Goal: Navigation & Orientation: Find specific page/section

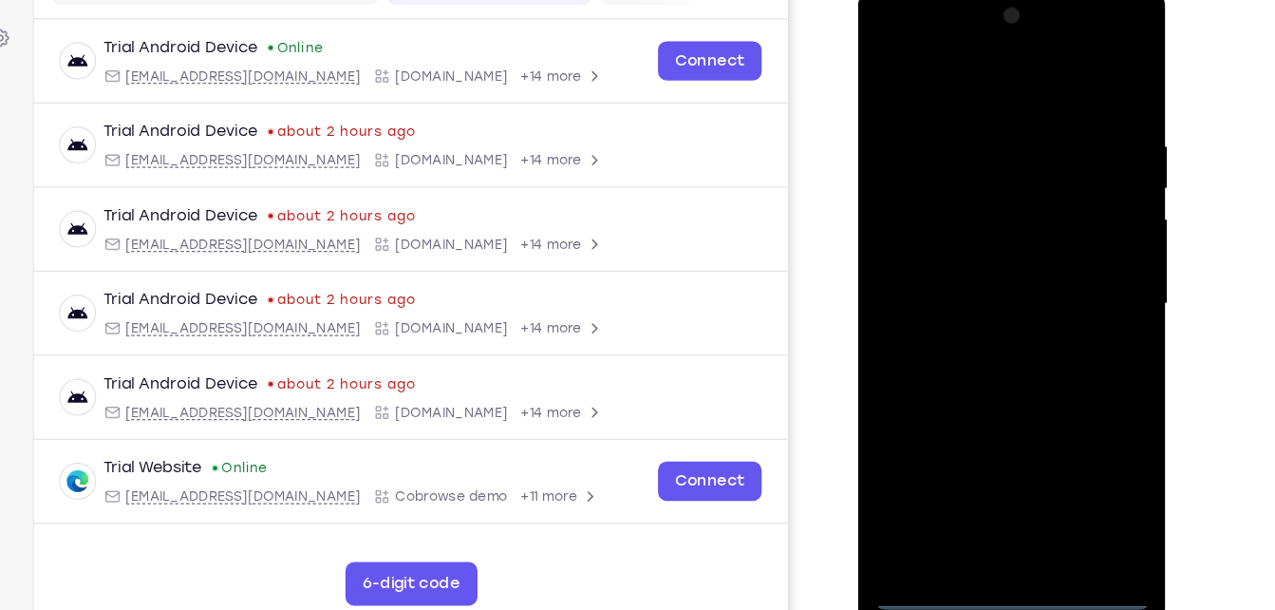
click at [990, 510] on div at bounding box center [992, 263] width 239 height 532
click at [1066, 438] on div at bounding box center [992, 263] width 239 height 532
click at [964, 67] on div at bounding box center [992, 263] width 239 height 532
click at [1072, 258] on div at bounding box center [992, 263] width 239 height 532
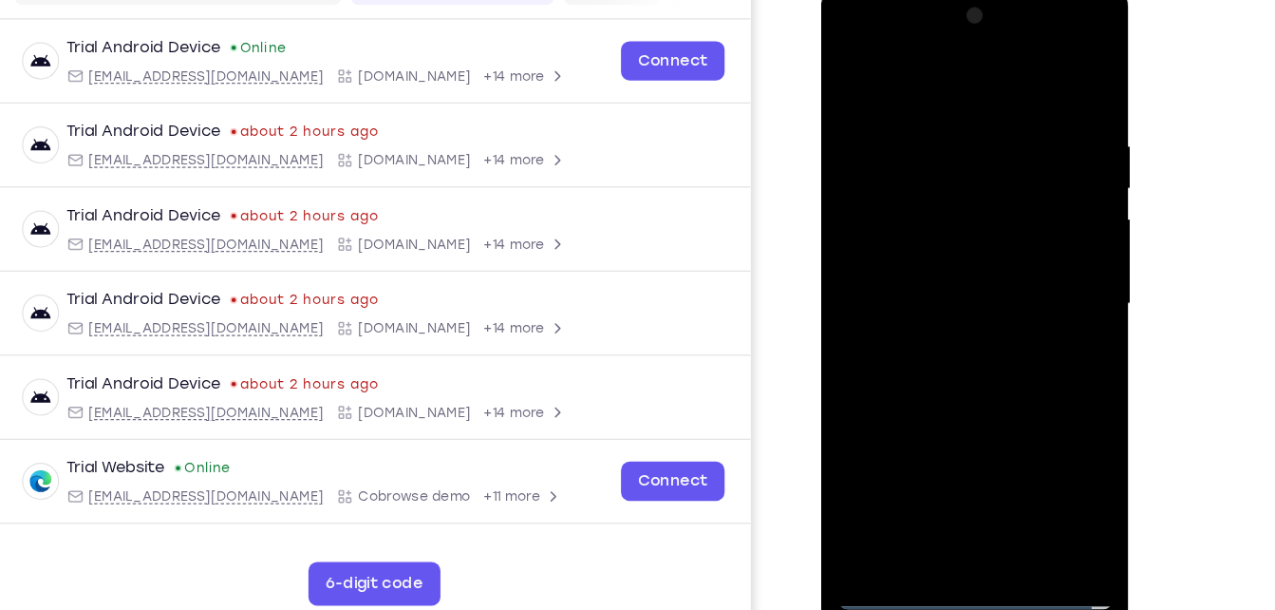
click at [937, 300] on div at bounding box center [955, 263] width 239 height 532
click at [936, 253] on div at bounding box center [955, 263] width 239 height 532
click at [938, 235] on div at bounding box center [955, 263] width 239 height 532
click at [932, 263] on div at bounding box center [955, 263] width 239 height 532
click at [957, 321] on div at bounding box center [955, 263] width 239 height 532
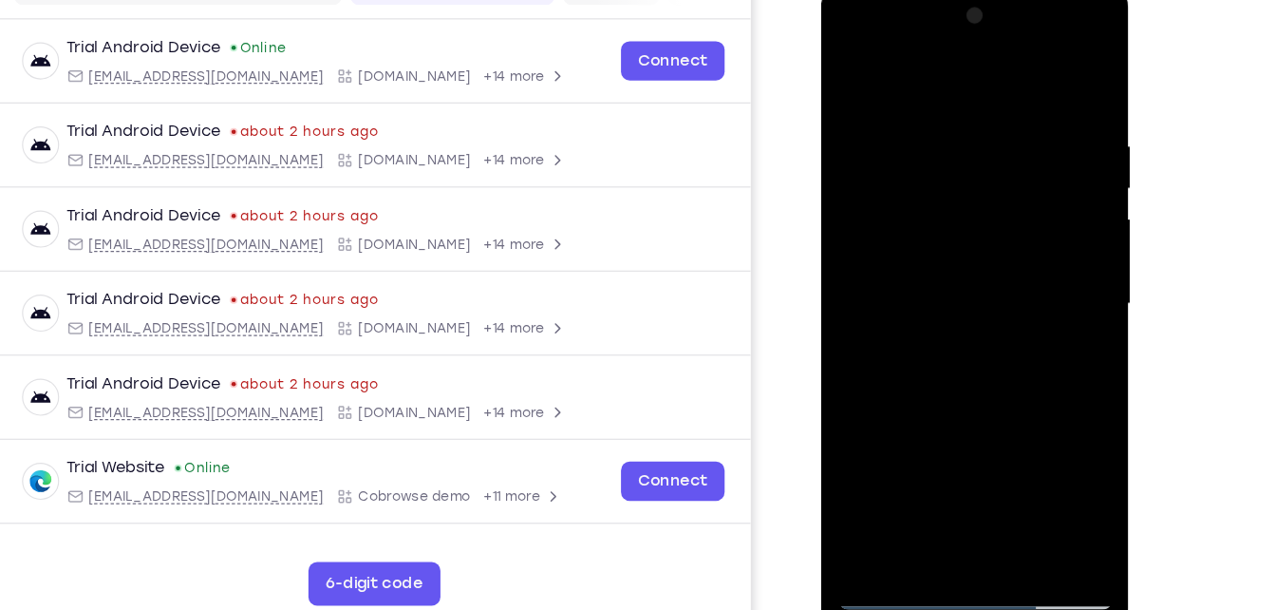
click at [987, 329] on div at bounding box center [955, 263] width 239 height 532
click at [987, 349] on div at bounding box center [955, 263] width 239 height 532
drag, startPoint x: 1034, startPoint y: 244, endPoint x: 1052, endPoint y: 98, distance: 147.3
click at [1052, 98] on div at bounding box center [955, 263] width 239 height 532
drag, startPoint x: 990, startPoint y: 404, endPoint x: 1025, endPoint y: 132, distance: 274.8
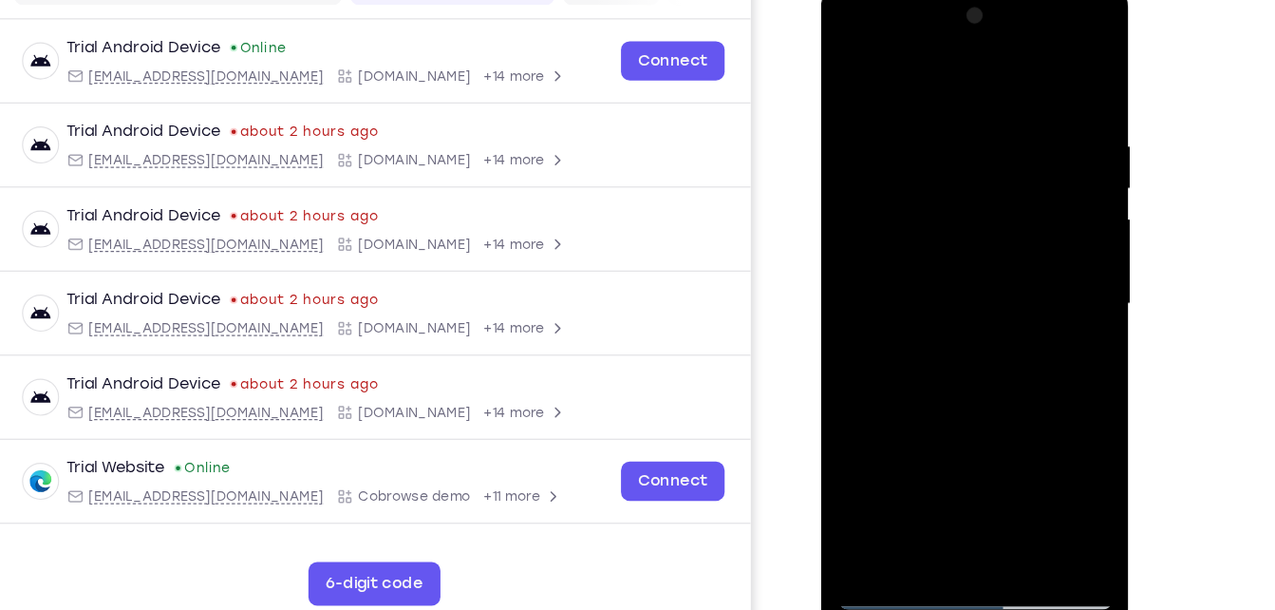
click at [1025, 132] on div at bounding box center [955, 263] width 239 height 532
drag, startPoint x: 950, startPoint y: 398, endPoint x: 989, endPoint y: 155, distance: 246.2
click at [989, 155] on div at bounding box center [955, 263] width 239 height 532
drag, startPoint x: 955, startPoint y: 408, endPoint x: 987, endPoint y: 76, distance: 333.8
click at [987, 76] on div at bounding box center [955, 263] width 239 height 532
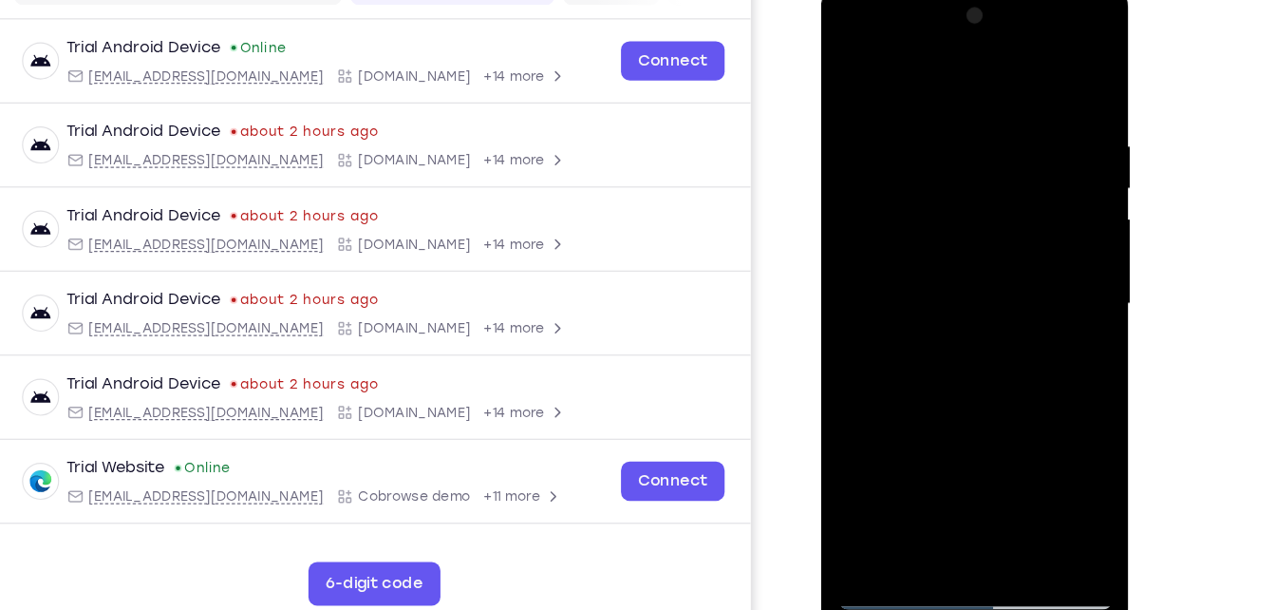
drag, startPoint x: 973, startPoint y: 138, endPoint x: 956, endPoint y: 407, distance: 270.2
click at [956, 407] on div at bounding box center [955, 263] width 239 height 532
drag, startPoint x: 956, startPoint y: 407, endPoint x: 970, endPoint y: 269, distance: 139.4
click at [970, 269] on div at bounding box center [955, 263] width 239 height 532
drag, startPoint x: 950, startPoint y: 418, endPoint x: 992, endPoint y: 95, distance: 325.7
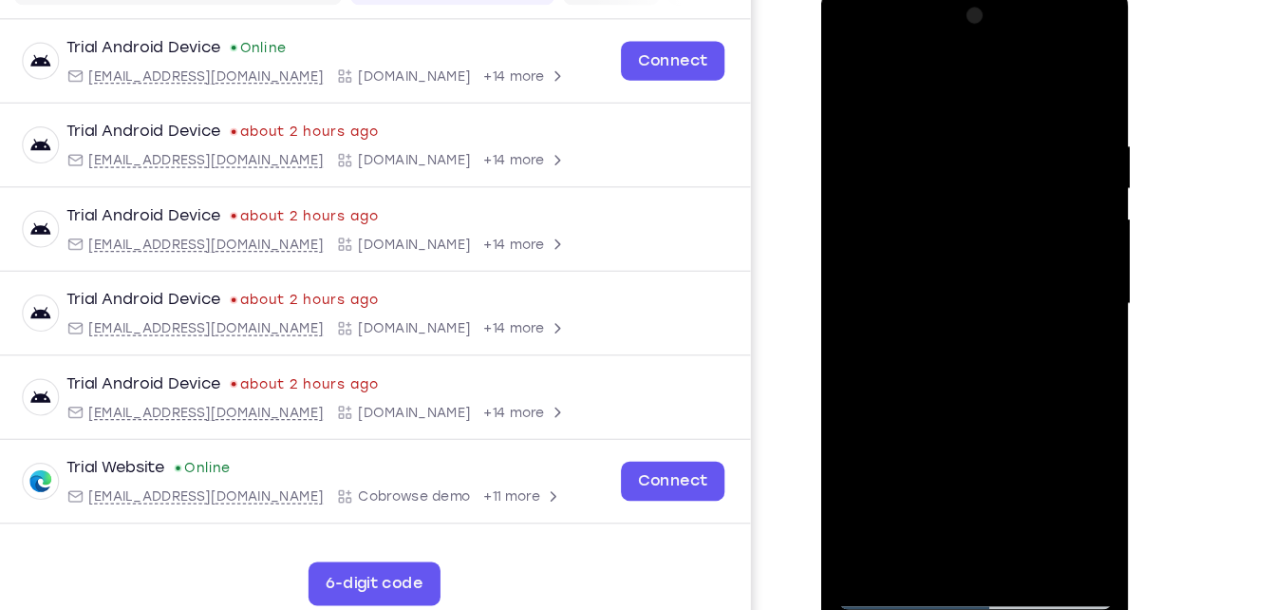
click at [992, 95] on div at bounding box center [955, 263] width 239 height 532
drag, startPoint x: 956, startPoint y: 404, endPoint x: 992, endPoint y: 100, distance: 306.0
click at [992, 100] on div at bounding box center [955, 263] width 239 height 532
drag, startPoint x: 960, startPoint y: 367, endPoint x: 970, endPoint y: 272, distance: 96.5
click at [970, 272] on div at bounding box center [955, 263] width 239 height 532
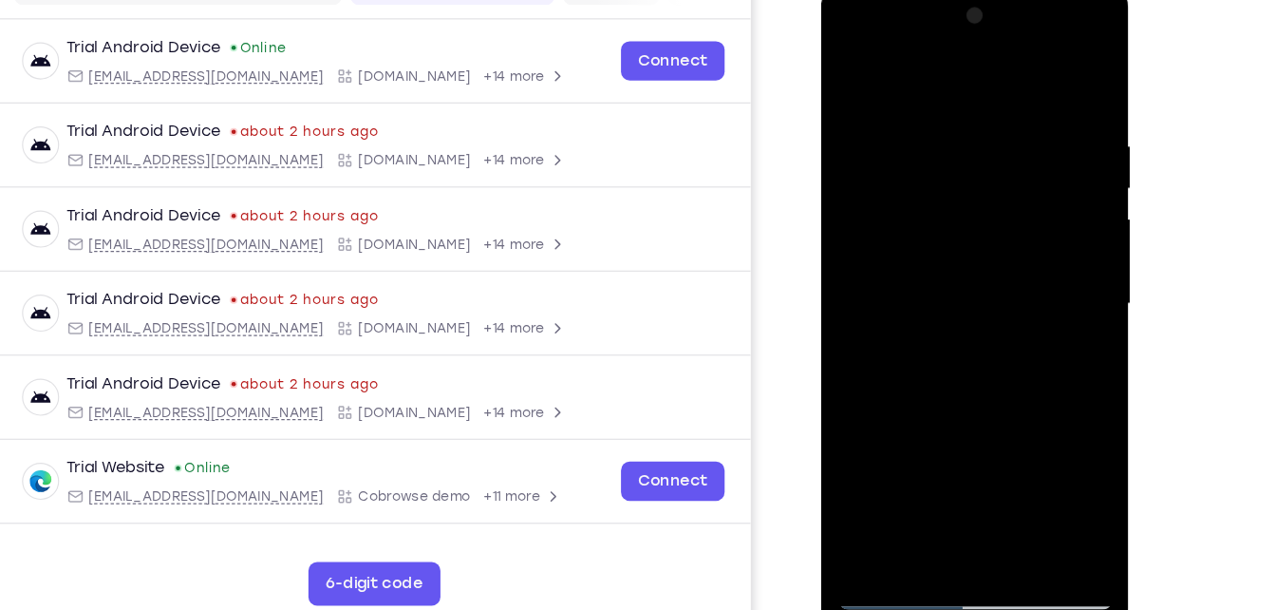
drag, startPoint x: 1041, startPoint y: 278, endPoint x: 1010, endPoint y: 179, distance: 104.2
click at [1010, 179] on div at bounding box center [955, 263] width 239 height 532
drag, startPoint x: 981, startPoint y: 377, endPoint x: 953, endPoint y: 213, distance: 166.6
click at [953, 213] on div at bounding box center [955, 263] width 239 height 532
drag, startPoint x: 992, startPoint y: 346, endPoint x: 964, endPoint y: 216, distance: 132.2
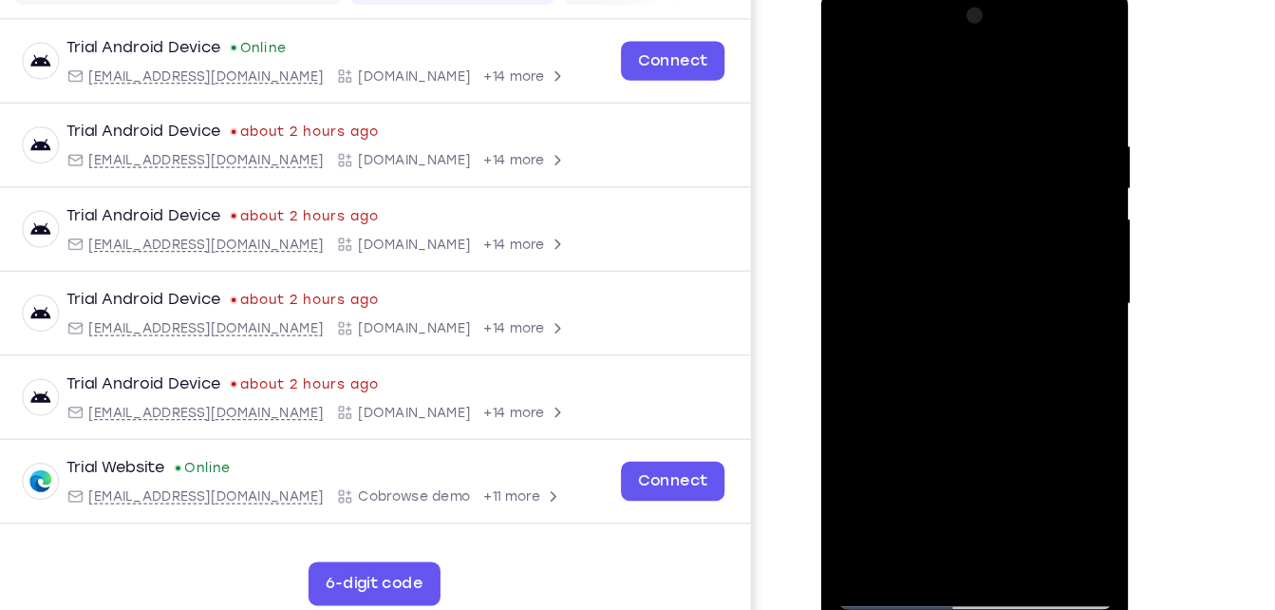
click at [964, 216] on div at bounding box center [955, 263] width 239 height 532
drag, startPoint x: 975, startPoint y: 379, endPoint x: 932, endPoint y: 138, distance: 244.9
click at [932, 138] on div at bounding box center [955, 263] width 239 height 532
drag, startPoint x: 984, startPoint y: 420, endPoint x: 993, endPoint y: 266, distance: 154.1
click at [993, 266] on div at bounding box center [955, 263] width 239 height 532
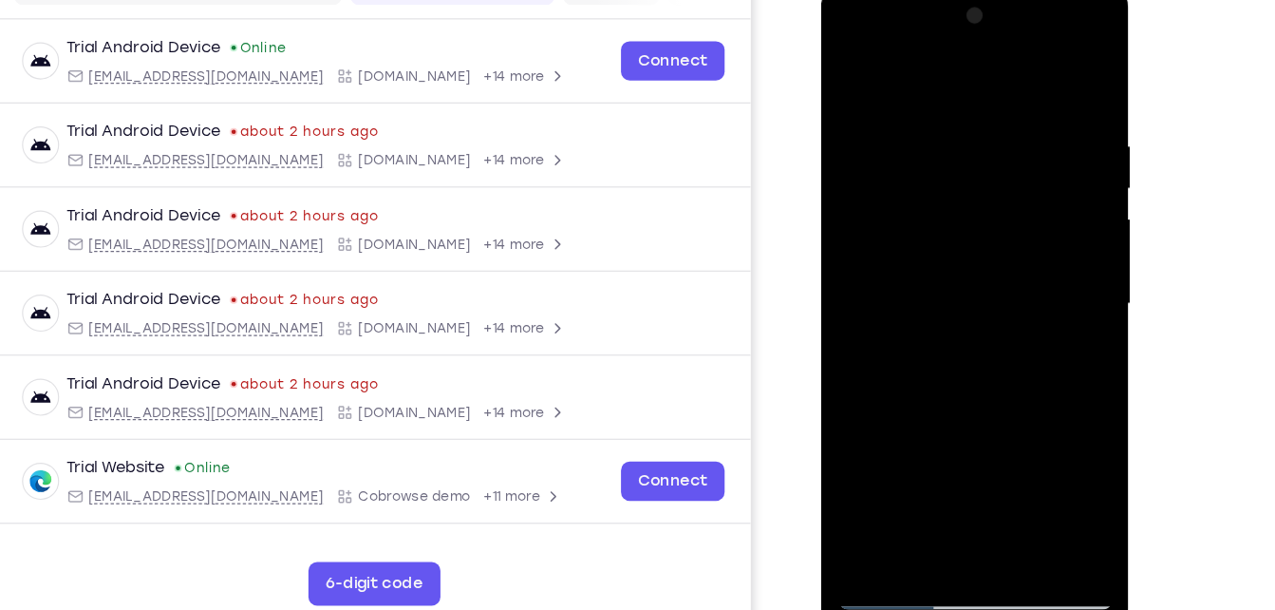
drag, startPoint x: 967, startPoint y: 380, endPoint x: 993, endPoint y: 119, distance: 262.5
click at [993, 119] on div at bounding box center [955, 263] width 239 height 532
drag, startPoint x: 963, startPoint y: 358, endPoint x: 970, endPoint y: 273, distance: 84.8
click at [970, 273] on div at bounding box center [955, 263] width 239 height 532
drag, startPoint x: 982, startPoint y: 402, endPoint x: 1005, endPoint y: 202, distance: 200.7
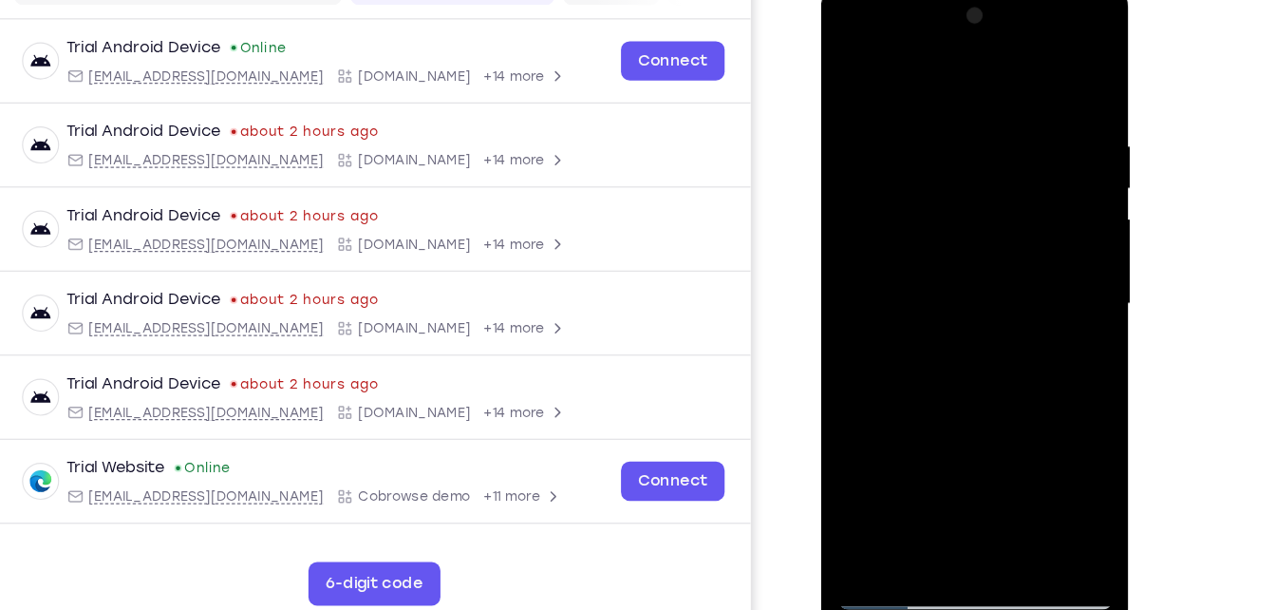
click at [1005, 202] on div at bounding box center [955, 263] width 239 height 532
drag, startPoint x: 964, startPoint y: 394, endPoint x: 992, endPoint y: 157, distance: 239.1
click at [992, 157] on div at bounding box center [955, 263] width 239 height 532
drag, startPoint x: 945, startPoint y: 373, endPoint x: 966, endPoint y: 170, distance: 204.3
click at [966, 170] on div at bounding box center [955, 263] width 239 height 532
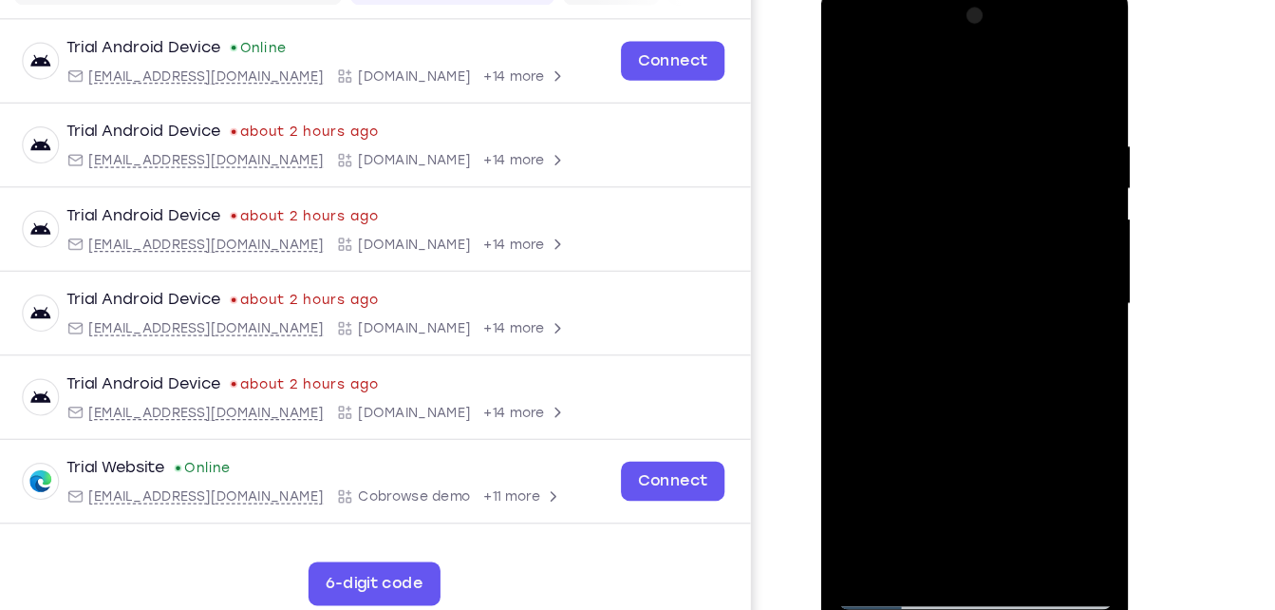
drag, startPoint x: 936, startPoint y: 369, endPoint x: 965, endPoint y: 129, distance: 241.9
click at [965, 129] on div at bounding box center [955, 263] width 239 height 532
drag, startPoint x: 1016, startPoint y: 322, endPoint x: 955, endPoint y: 12, distance: 315.5
click at [955, 12] on div at bounding box center [955, 263] width 239 height 532
drag, startPoint x: 977, startPoint y: 365, endPoint x: 974, endPoint y: 243, distance: 121.6
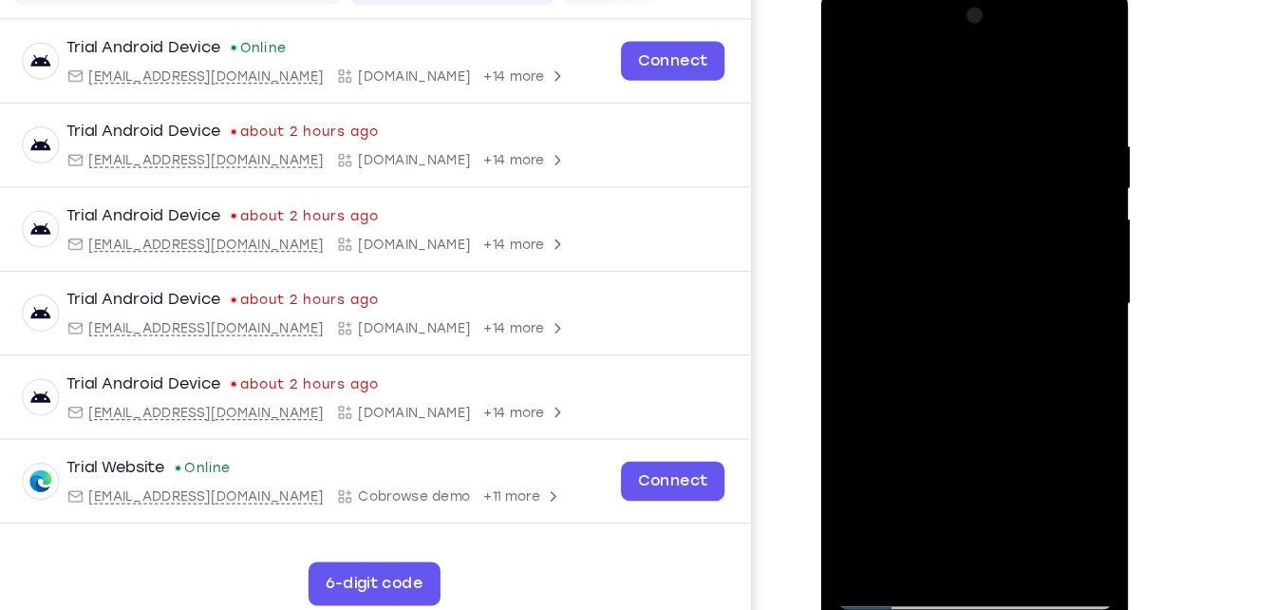
click at [974, 243] on div at bounding box center [955, 263] width 239 height 532
drag, startPoint x: 1003, startPoint y: 420, endPoint x: 983, endPoint y: 223, distance: 197.6
click at [983, 223] on div at bounding box center [955, 263] width 239 height 532
drag, startPoint x: 977, startPoint y: 378, endPoint x: 969, endPoint y: 180, distance: 197.7
click at [969, 180] on div at bounding box center [955, 263] width 239 height 532
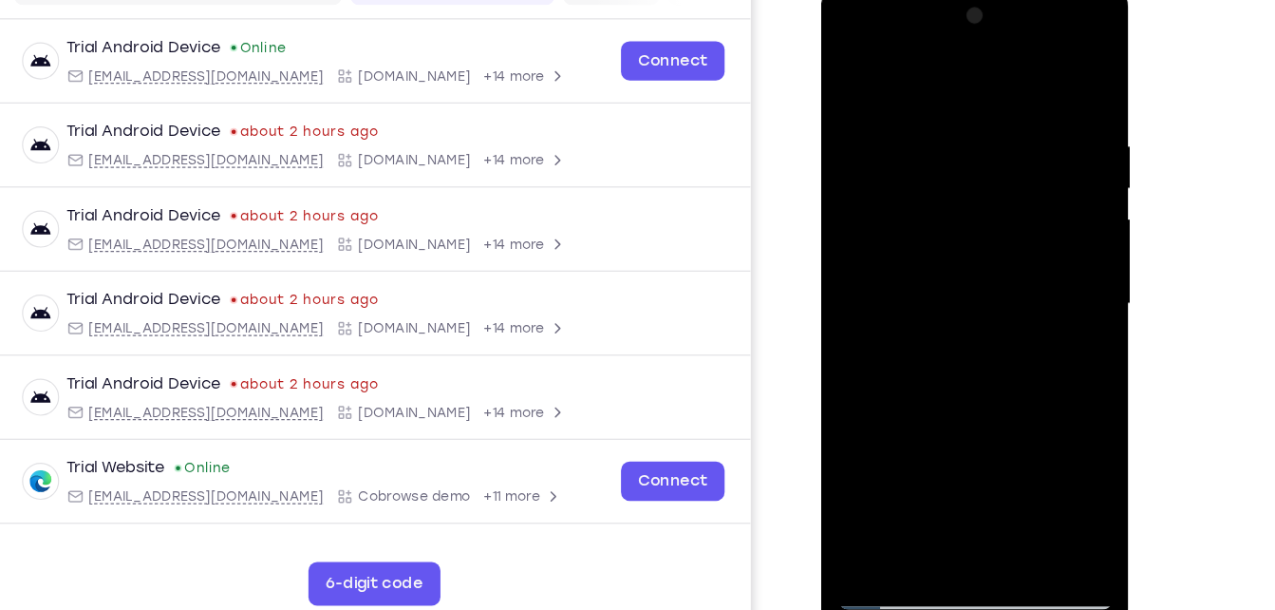
drag, startPoint x: 963, startPoint y: 390, endPoint x: 995, endPoint y: 121, distance: 271.6
click at [995, 121] on div at bounding box center [955, 263] width 239 height 532
drag, startPoint x: 948, startPoint y: 411, endPoint x: 962, endPoint y: 234, distance: 178.1
click at [962, 234] on div at bounding box center [955, 263] width 239 height 532
drag, startPoint x: 951, startPoint y: 442, endPoint x: 961, endPoint y: 119, distance: 323.0
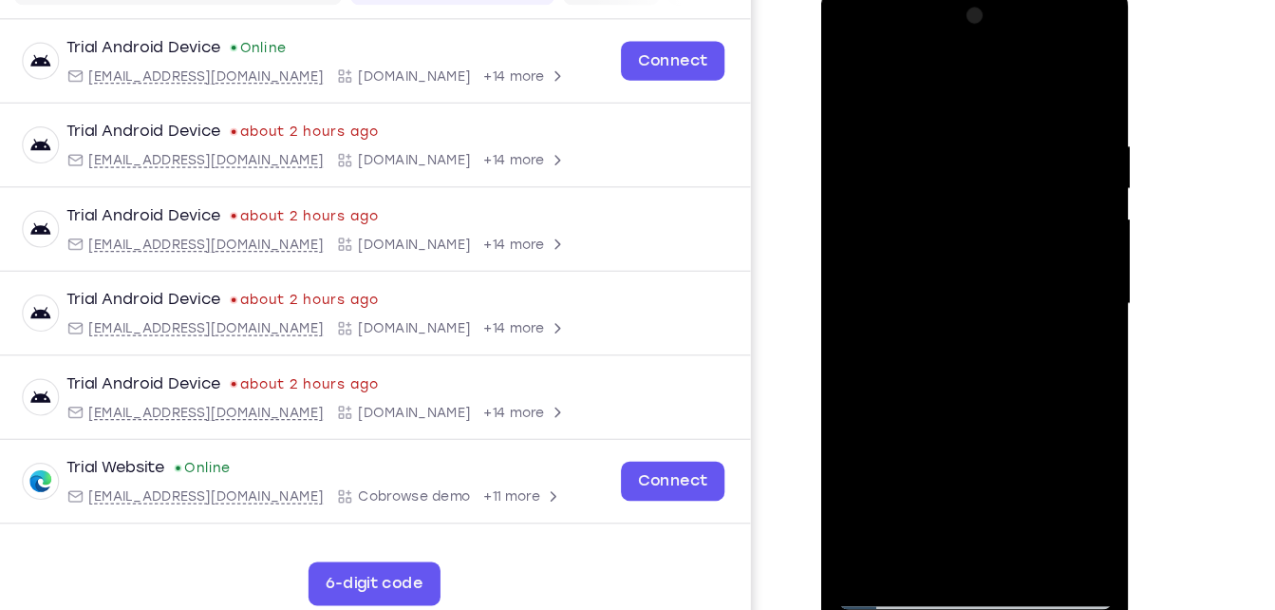
click at [961, 119] on div at bounding box center [955, 263] width 239 height 532
drag, startPoint x: 965, startPoint y: 391, endPoint x: 970, endPoint y: 216, distance: 175.8
click at [970, 216] on div at bounding box center [955, 263] width 239 height 532
drag, startPoint x: 967, startPoint y: 420, endPoint x: 974, endPoint y: 339, distance: 81.1
click at [974, 339] on div at bounding box center [955, 263] width 239 height 532
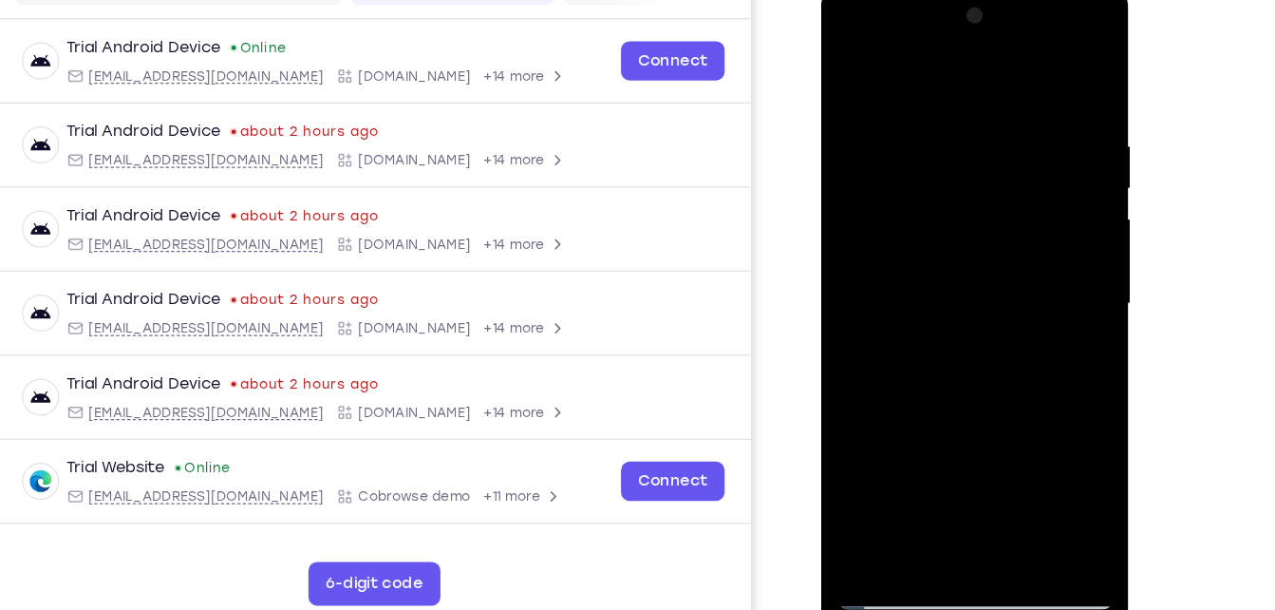
drag, startPoint x: 971, startPoint y: 428, endPoint x: 965, endPoint y: 182, distance: 246.0
click at [965, 182] on div at bounding box center [955, 263] width 239 height 532
drag, startPoint x: 969, startPoint y: 421, endPoint x: 980, endPoint y: 258, distance: 162.8
click at [980, 258] on div at bounding box center [955, 263] width 239 height 532
drag, startPoint x: 954, startPoint y: 426, endPoint x: 965, endPoint y: 361, distance: 66.3
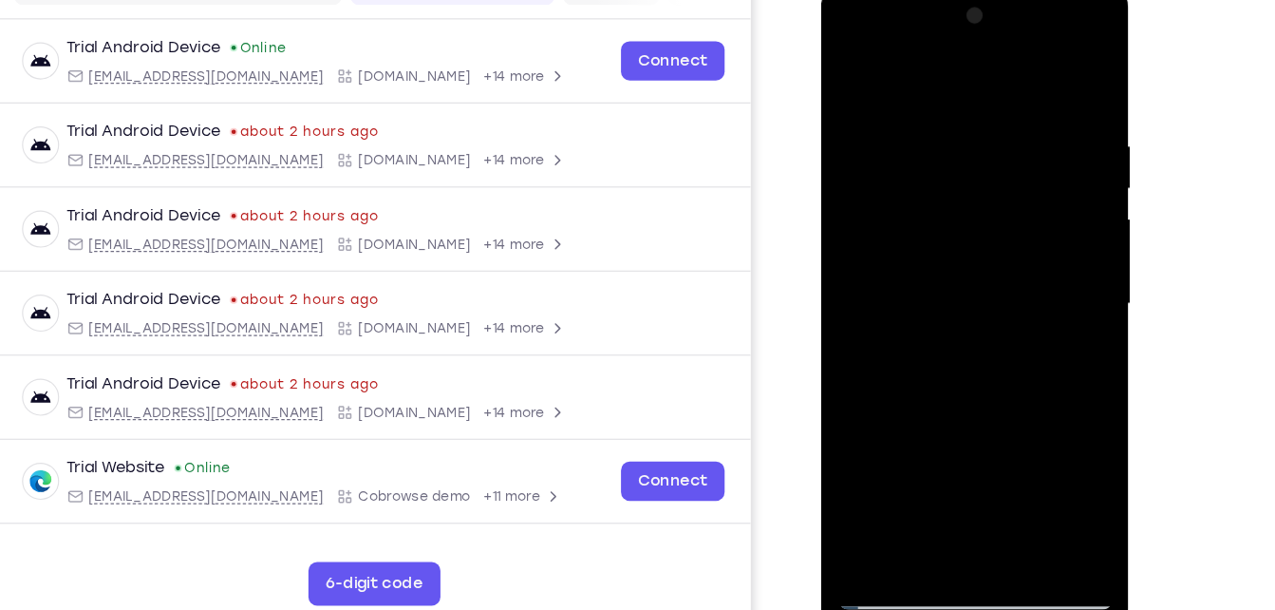
click at [965, 361] on div at bounding box center [955, 263] width 239 height 532
drag, startPoint x: 952, startPoint y: 426, endPoint x: 947, endPoint y: 456, distance: 30.0
click at [947, 456] on div at bounding box center [955, 263] width 239 height 532
drag, startPoint x: 953, startPoint y: 427, endPoint x: 1009, endPoint y: 116, distance: 316.4
click at [1009, 116] on div at bounding box center [955, 263] width 239 height 532
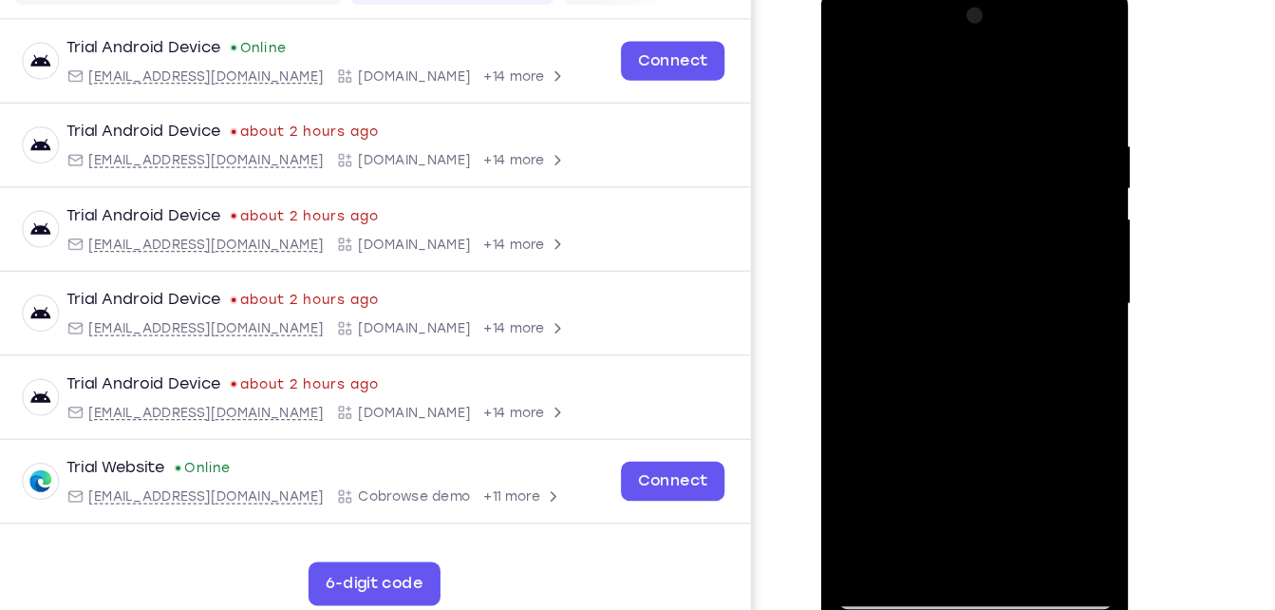
drag, startPoint x: 965, startPoint y: 404, endPoint x: 1050, endPoint y: 184, distance: 236.3
click at [1050, 184] on div at bounding box center [955, 263] width 239 height 532
drag, startPoint x: 934, startPoint y: 455, endPoint x: 979, endPoint y: 122, distance: 335.3
click at [979, 122] on div at bounding box center [955, 263] width 239 height 532
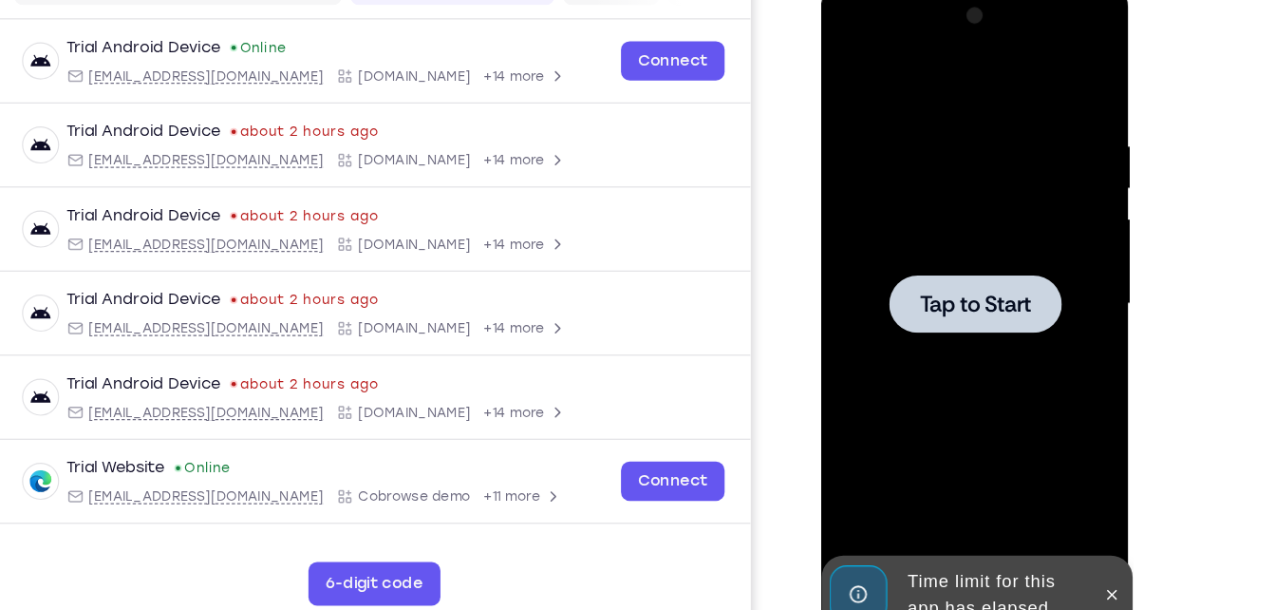
click at [970, 285] on div at bounding box center [955, 262] width 150 height 50
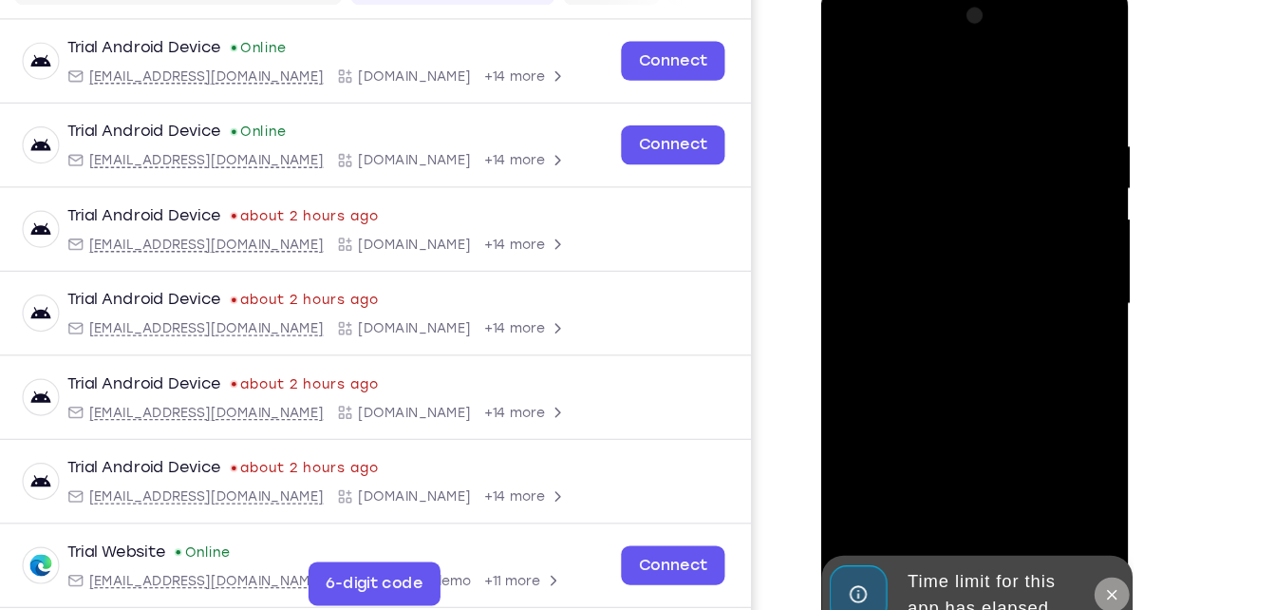
click at [1082, 519] on button at bounding box center [1074, 515] width 30 height 30
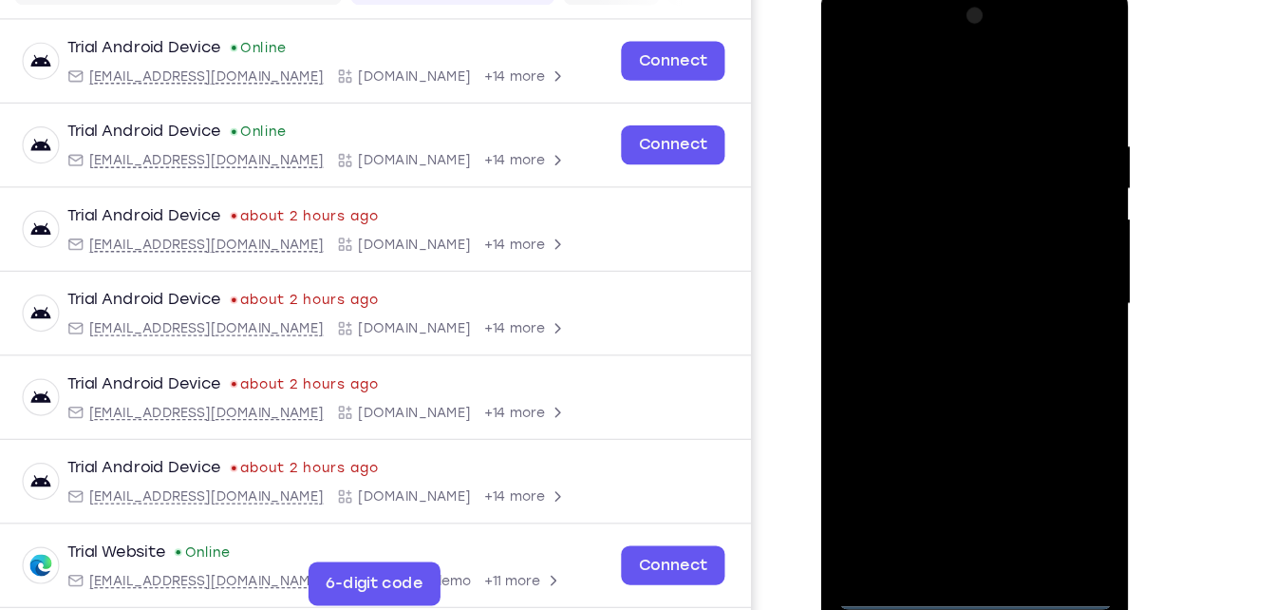
click at [936, 514] on div at bounding box center [955, 263] width 239 height 532
click at [1052, 418] on div at bounding box center [955, 263] width 239 height 532
click at [886, 79] on div at bounding box center [955, 263] width 239 height 532
click at [877, 201] on div at bounding box center [955, 263] width 239 height 532
click at [914, 255] on div at bounding box center [955, 263] width 239 height 532
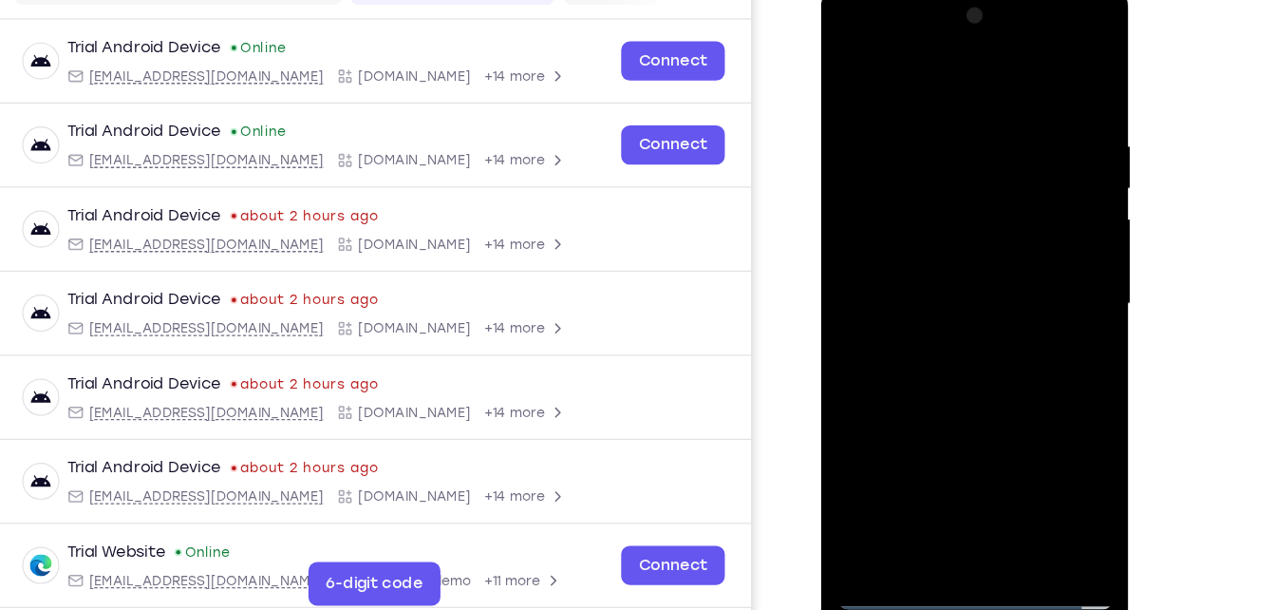
click at [923, 278] on div at bounding box center [955, 263] width 239 height 532
drag, startPoint x: 923, startPoint y: 278, endPoint x: 925, endPoint y: 138, distance: 140.5
click at [925, 138] on div at bounding box center [955, 263] width 239 height 532
click at [1003, 481] on div at bounding box center [955, 263] width 239 height 532
drag, startPoint x: 1030, startPoint y: 310, endPoint x: 1036, endPoint y: 275, distance: 35.6
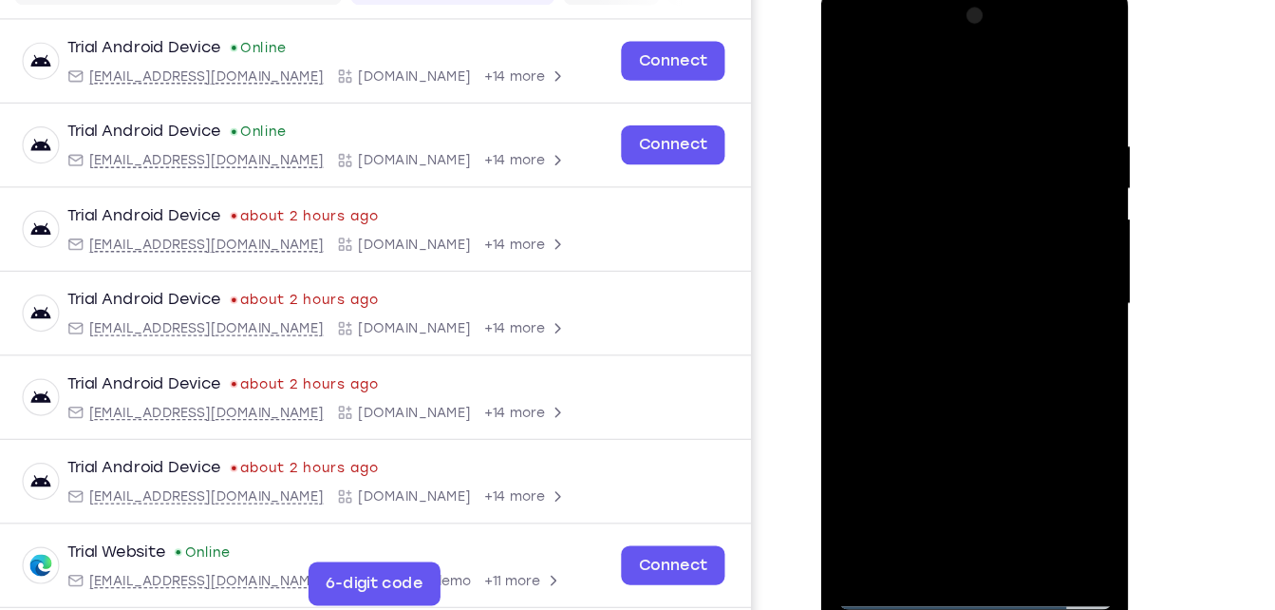
click at [1036, 275] on div at bounding box center [955, 263] width 239 height 532
click at [1022, 64] on div at bounding box center [955, 263] width 239 height 532
click at [850, 70] on div at bounding box center [955, 263] width 239 height 532
drag, startPoint x: 1017, startPoint y: 405, endPoint x: 1022, endPoint y: 217, distance: 188.1
click at [1022, 217] on div at bounding box center [955, 263] width 239 height 532
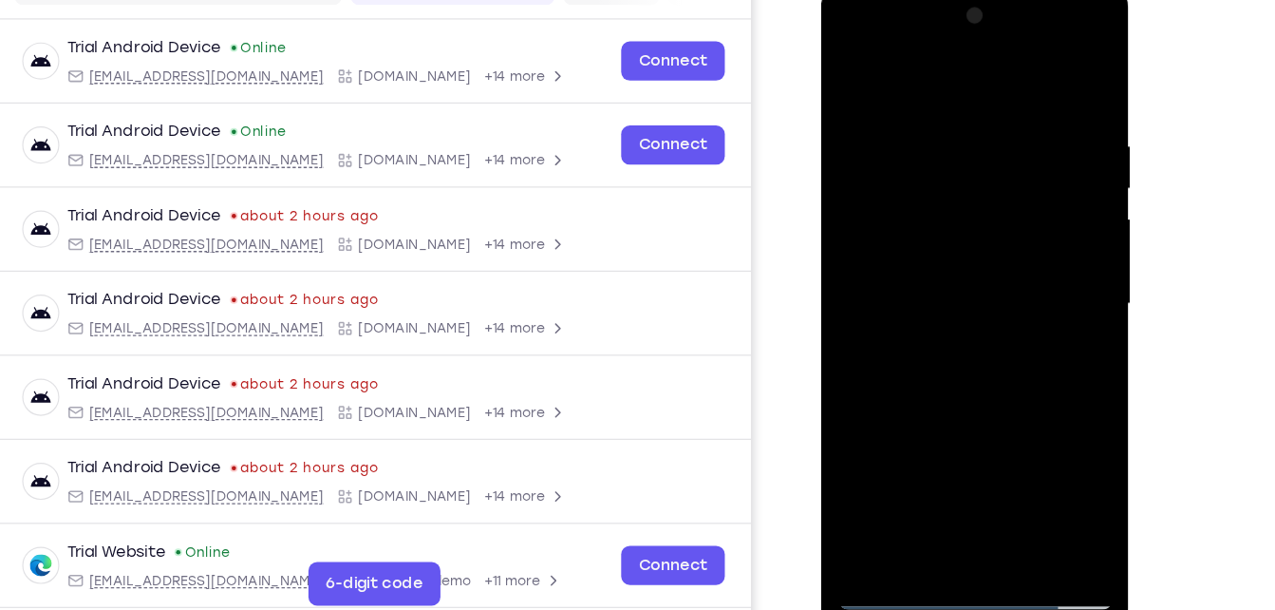
click at [867, 160] on div at bounding box center [955, 263] width 239 height 532
drag, startPoint x: 1010, startPoint y: 342, endPoint x: 1006, endPoint y: 172, distance: 170.0
click at [1006, 172] on div at bounding box center [955, 263] width 239 height 532
drag, startPoint x: 984, startPoint y: 268, endPoint x: 990, endPoint y: 206, distance: 62.1
click at [990, 206] on div at bounding box center [955, 263] width 239 height 532
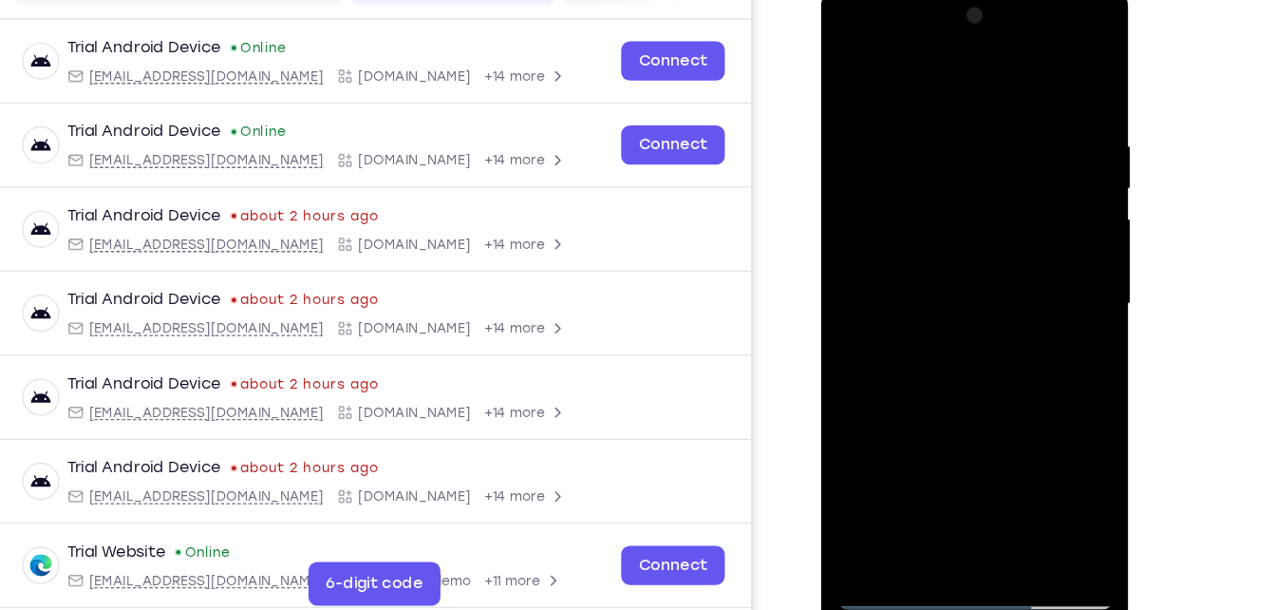
drag, startPoint x: 981, startPoint y: 323, endPoint x: 1003, endPoint y: 100, distance: 224.2
click at [1003, 100] on div at bounding box center [955, 263] width 239 height 532
drag, startPoint x: 973, startPoint y: 375, endPoint x: 1006, endPoint y: 95, distance: 282.1
click at [1006, 95] on div at bounding box center [955, 263] width 239 height 532
drag, startPoint x: 970, startPoint y: 391, endPoint x: 997, endPoint y: 98, distance: 294.6
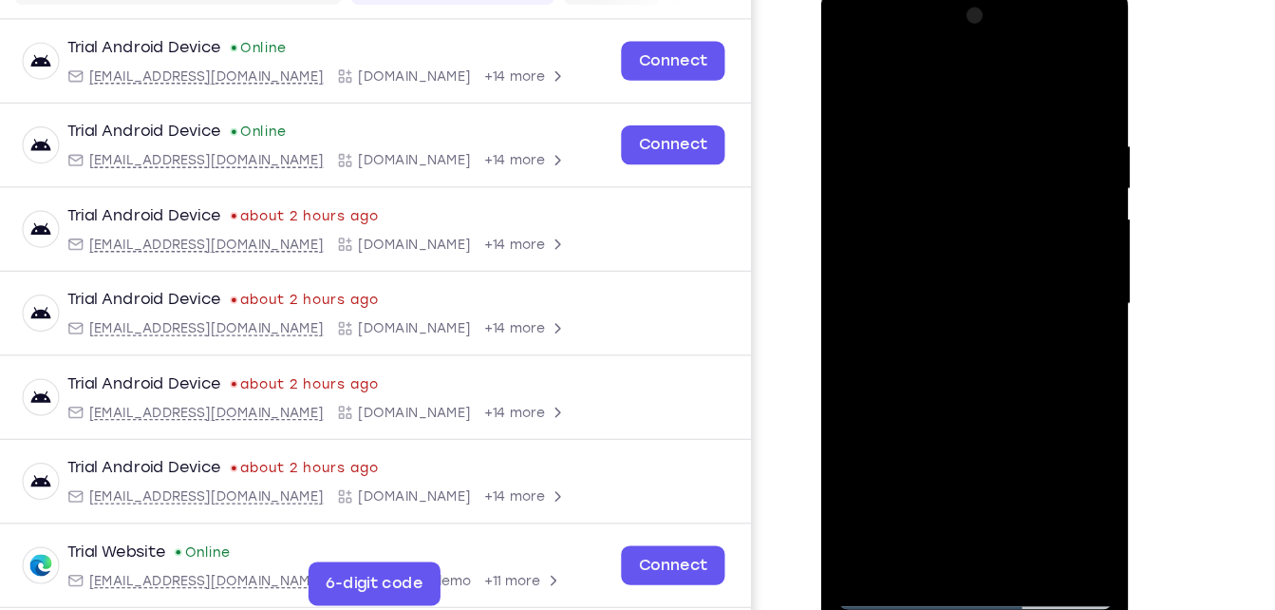
click at [997, 98] on div at bounding box center [955, 263] width 239 height 532
drag, startPoint x: 970, startPoint y: 335, endPoint x: 995, endPoint y: 73, distance: 263.2
click at [995, 73] on div at bounding box center [955, 263] width 239 height 532
drag, startPoint x: 1009, startPoint y: 342, endPoint x: 1033, endPoint y: 126, distance: 216.8
click at [1033, 126] on div at bounding box center [955, 263] width 239 height 532
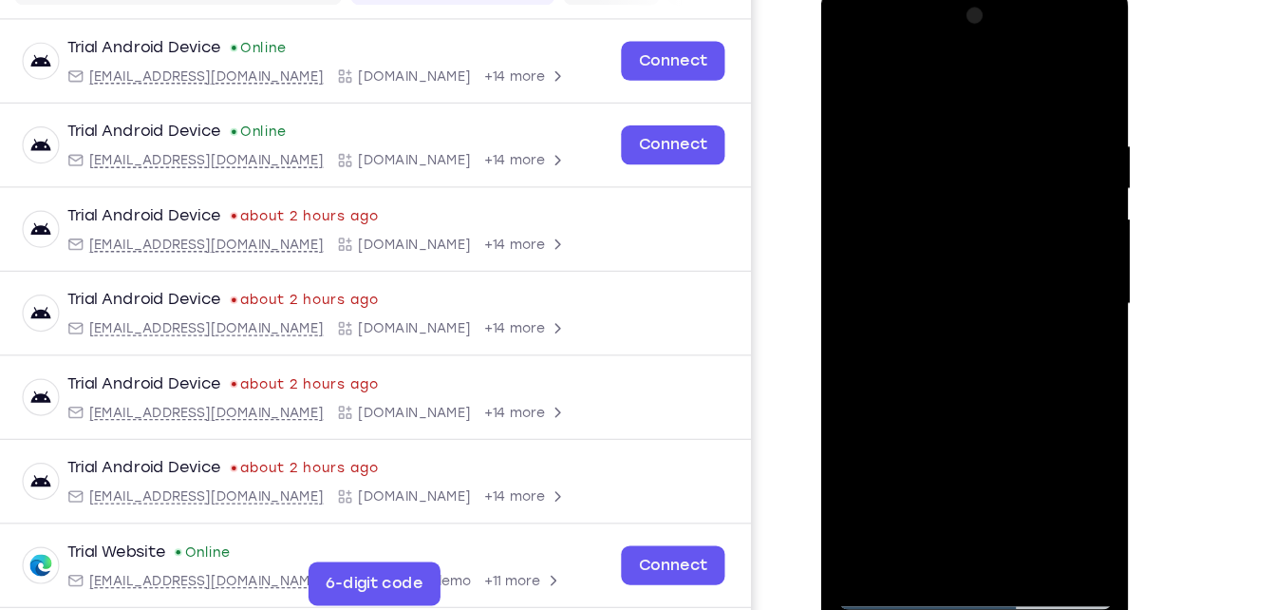
click at [1029, 169] on div at bounding box center [955, 263] width 239 height 532
drag, startPoint x: 1006, startPoint y: 330, endPoint x: 1029, endPoint y: 125, distance: 206.5
click at [1029, 125] on div at bounding box center [955, 263] width 239 height 532
drag, startPoint x: 980, startPoint y: 379, endPoint x: 1051, endPoint y: 119, distance: 269.7
click at [1051, 119] on div at bounding box center [955, 263] width 239 height 532
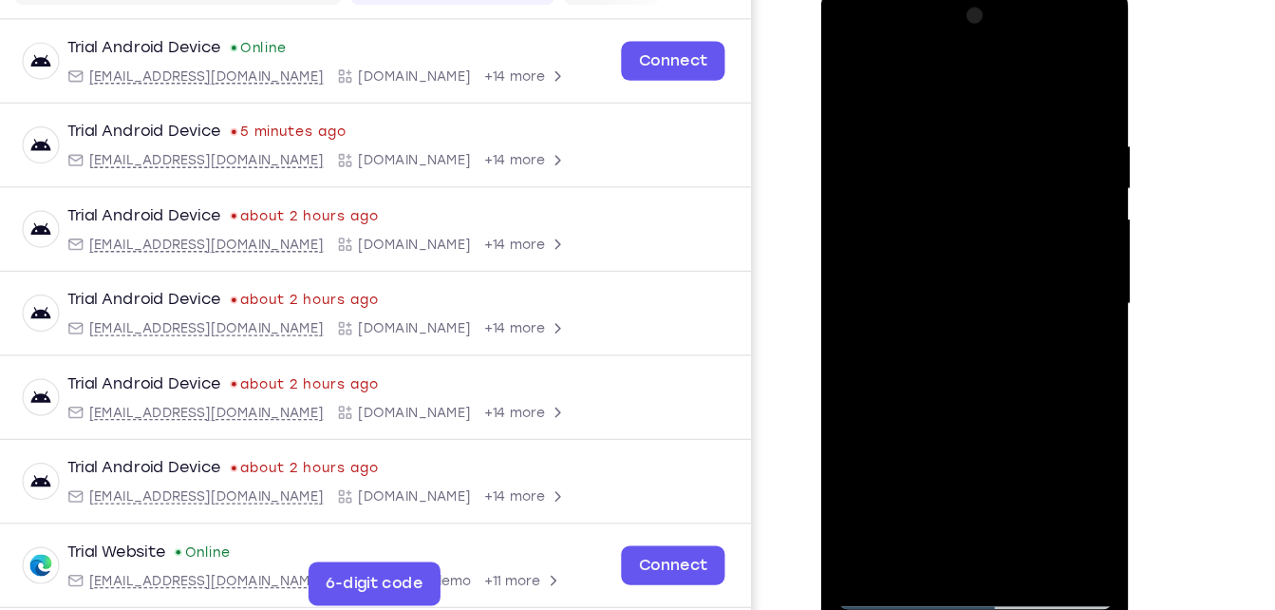
drag, startPoint x: 969, startPoint y: 405, endPoint x: 1018, endPoint y: 83, distance: 326.4
click at [1018, 83] on div at bounding box center [955, 263] width 239 height 532
drag, startPoint x: 969, startPoint y: 409, endPoint x: 1015, endPoint y: 98, distance: 314.8
click at [1015, 98] on div at bounding box center [955, 263] width 239 height 532
drag, startPoint x: 981, startPoint y: 414, endPoint x: 999, endPoint y: 201, distance: 213.5
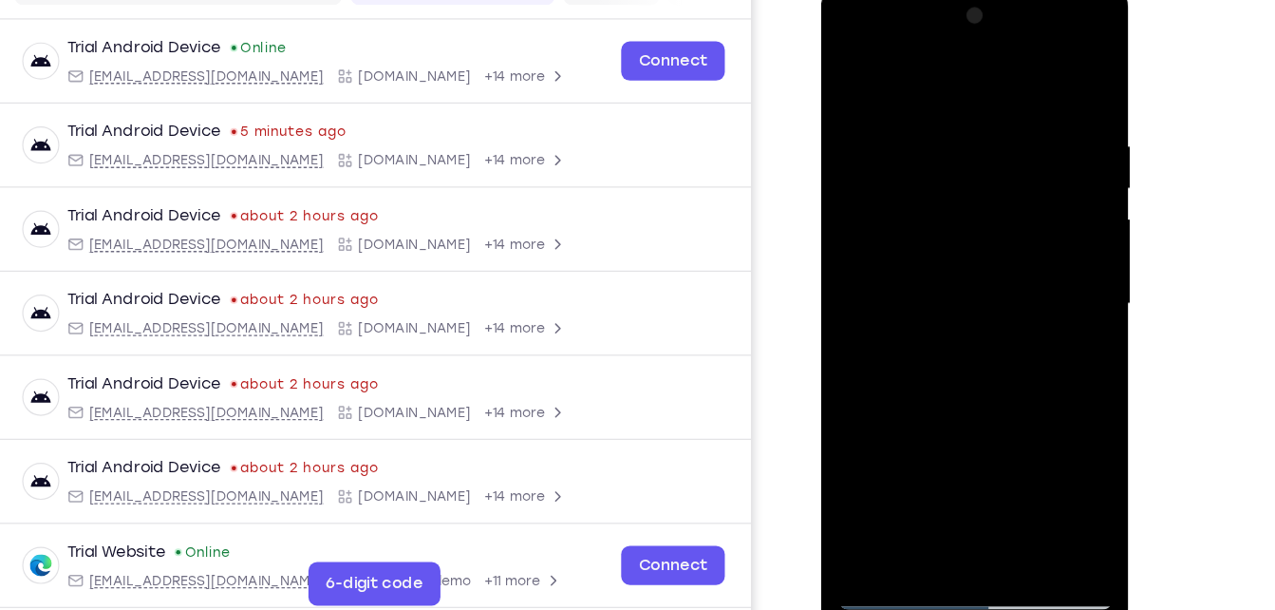
click at [999, 201] on div at bounding box center [955, 263] width 239 height 532
drag, startPoint x: 999, startPoint y: 201, endPoint x: 997, endPoint y: 386, distance: 185.2
click at [997, 386] on div at bounding box center [955, 263] width 239 height 532
drag, startPoint x: 977, startPoint y: 442, endPoint x: 1033, endPoint y: 76, distance: 369.8
click at [1033, 76] on div at bounding box center [955, 263] width 239 height 532
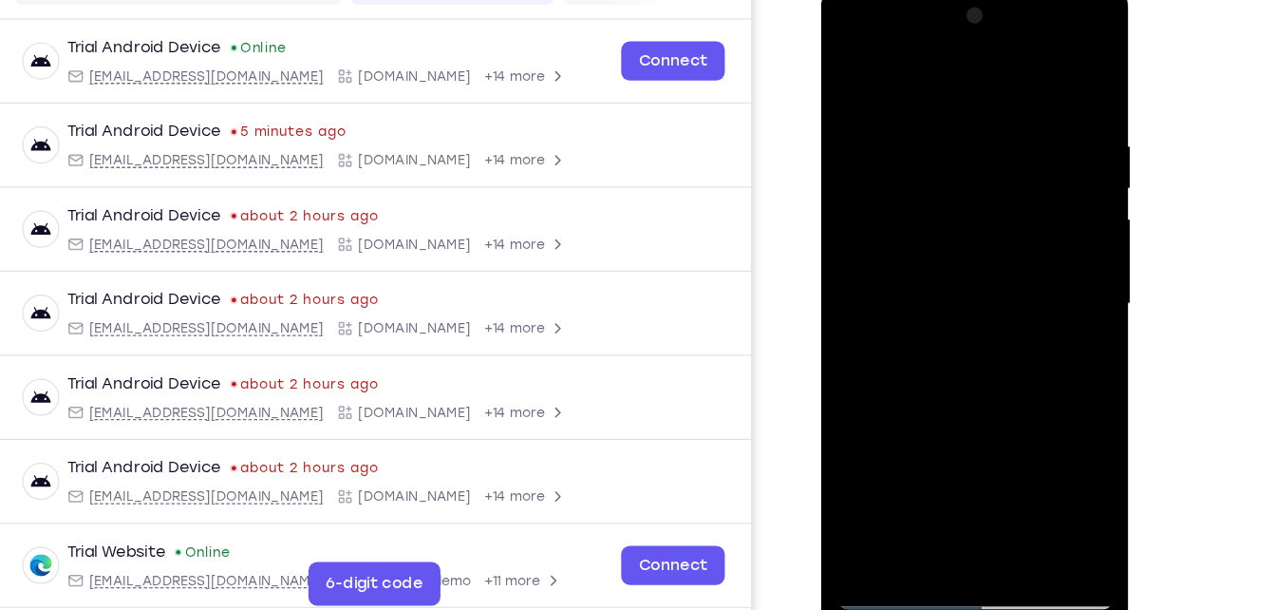
drag, startPoint x: 986, startPoint y: 347, endPoint x: 1009, endPoint y: 182, distance: 166.0
click at [1009, 182] on div at bounding box center [955, 263] width 239 height 532
drag, startPoint x: 954, startPoint y: 372, endPoint x: 999, endPoint y: 105, distance: 270.5
click at [999, 105] on div at bounding box center [955, 263] width 239 height 532
drag, startPoint x: 951, startPoint y: 367, endPoint x: 980, endPoint y: 78, distance: 290.1
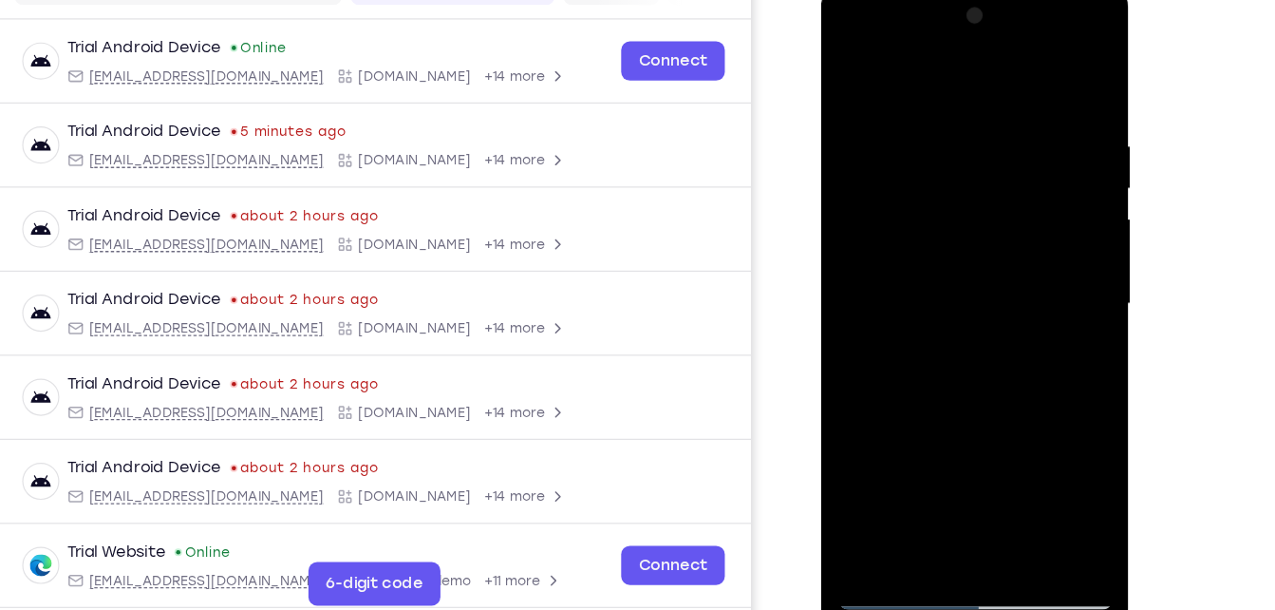
click at [980, 78] on div at bounding box center [955, 263] width 239 height 532
drag, startPoint x: 980, startPoint y: 78, endPoint x: 987, endPoint y: 155, distance: 77.2
click at [987, 155] on div at bounding box center [955, 263] width 239 height 532
drag, startPoint x: 952, startPoint y: 361, endPoint x: 978, endPoint y: 157, distance: 205.8
click at [978, 157] on div at bounding box center [955, 263] width 239 height 532
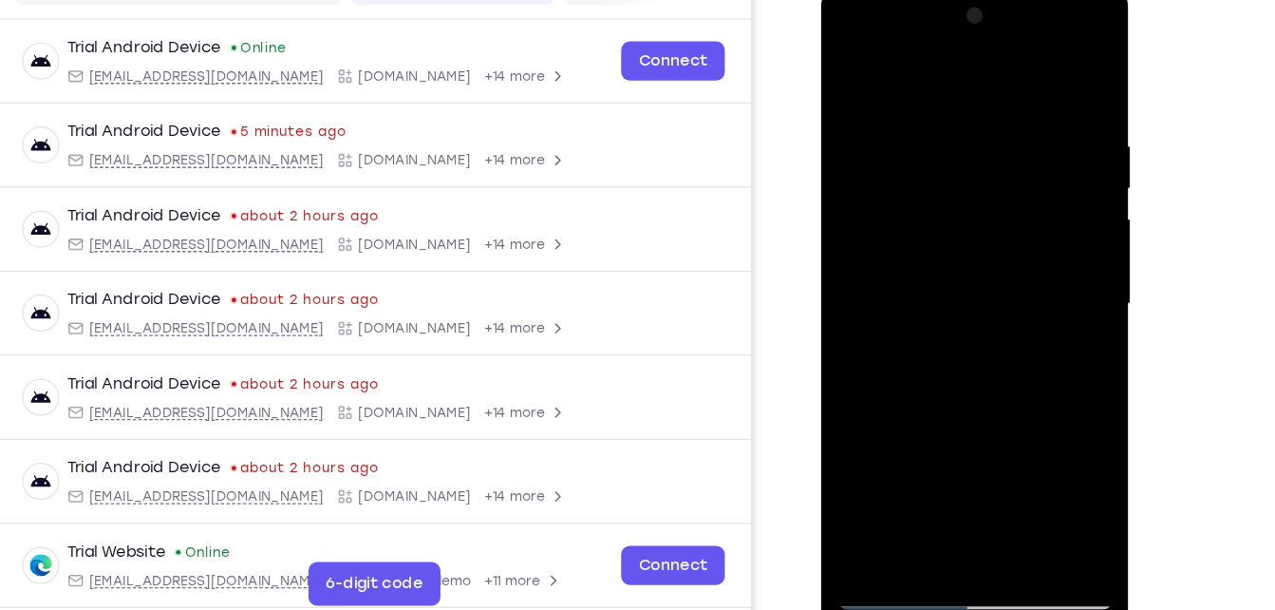
drag, startPoint x: 939, startPoint y: 445, endPoint x: 984, endPoint y: 72, distance: 375.8
click at [984, 72] on div at bounding box center [955, 263] width 239 height 532
drag, startPoint x: 939, startPoint y: 426, endPoint x: 979, endPoint y: 72, distance: 356.4
click at [979, 72] on div at bounding box center [955, 263] width 239 height 532
drag, startPoint x: 943, startPoint y: 399, endPoint x: 965, endPoint y: 215, distance: 185.5
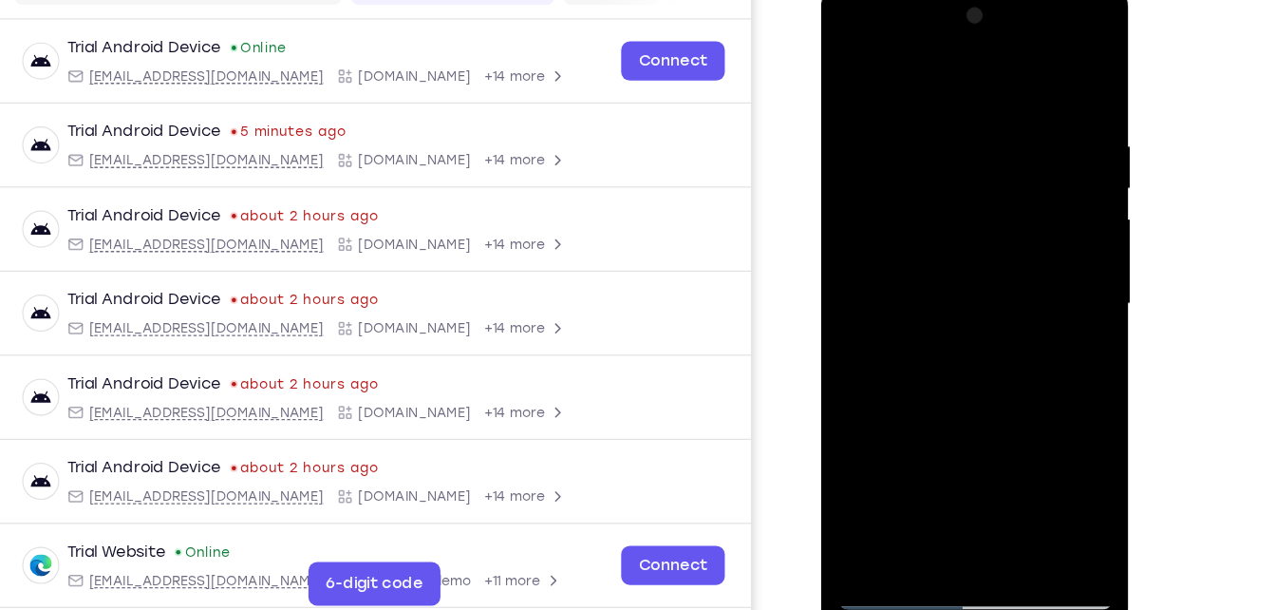
click at [965, 215] on div at bounding box center [955, 263] width 239 height 532
drag, startPoint x: 972, startPoint y: 400, endPoint x: 984, endPoint y: 267, distance: 133.4
click at [984, 267] on div at bounding box center [955, 263] width 239 height 532
drag, startPoint x: 978, startPoint y: 425, endPoint x: 982, endPoint y: 363, distance: 62.8
click at [982, 363] on div at bounding box center [955, 263] width 239 height 532
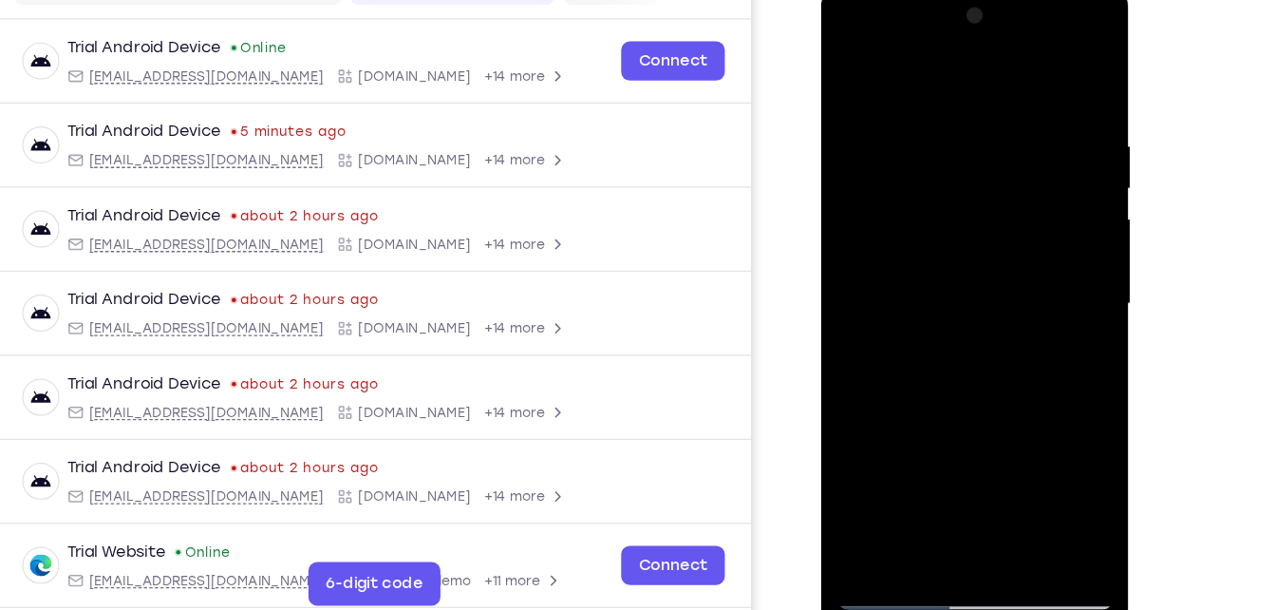
drag, startPoint x: 961, startPoint y: 430, endPoint x: 1013, endPoint y: 127, distance: 307.4
click at [1013, 127] on div at bounding box center [955, 263] width 239 height 532
drag, startPoint x: 970, startPoint y: 348, endPoint x: 1000, endPoint y: 138, distance: 212.8
click at [1000, 138] on div at bounding box center [955, 263] width 239 height 532
click at [1009, 173] on div at bounding box center [955, 263] width 239 height 532
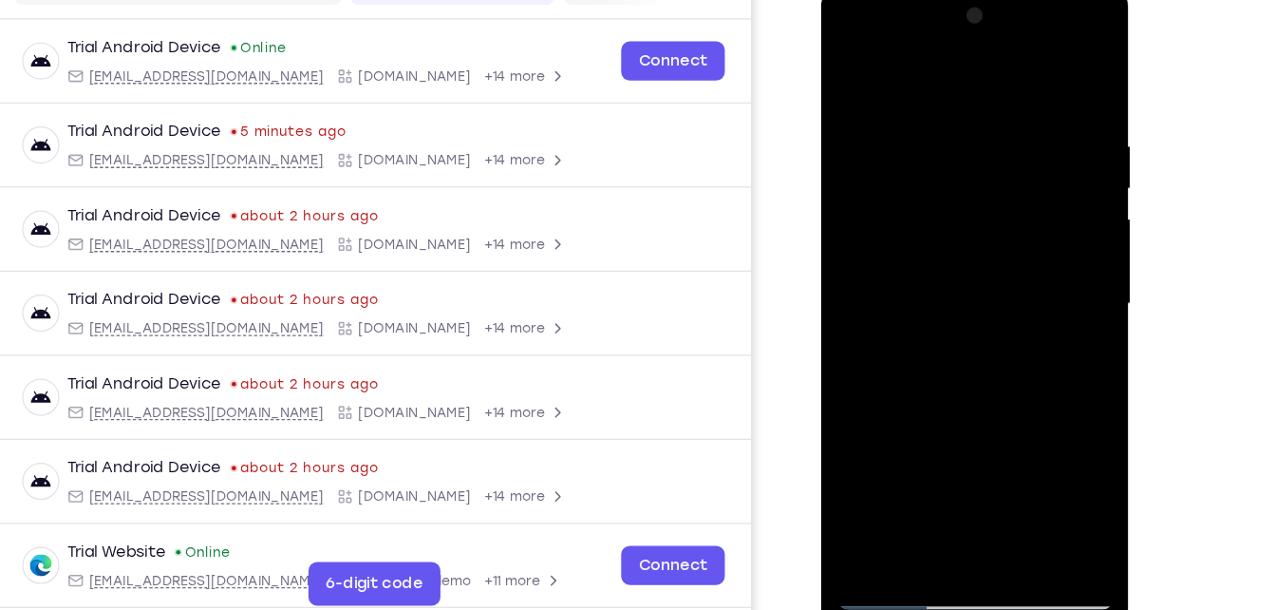
drag, startPoint x: 961, startPoint y: 411, endPoint x: 992, endPoint y: 197, distance: 216.9
click at [992, 197] on div at bounding box center [955, 263] width 239 height 532
drag, startPoint x: 972, startPoint y: 379, endPoint x: 992, endPoint y: 151, distance: 228.8
click at [992, 151] on div at bounding box center [955, 263] width 239 height 532
drag, startPoint x: 970, startPoint y: 390, endPoint x: 1006, endPoint y: 56, distance: 336.1
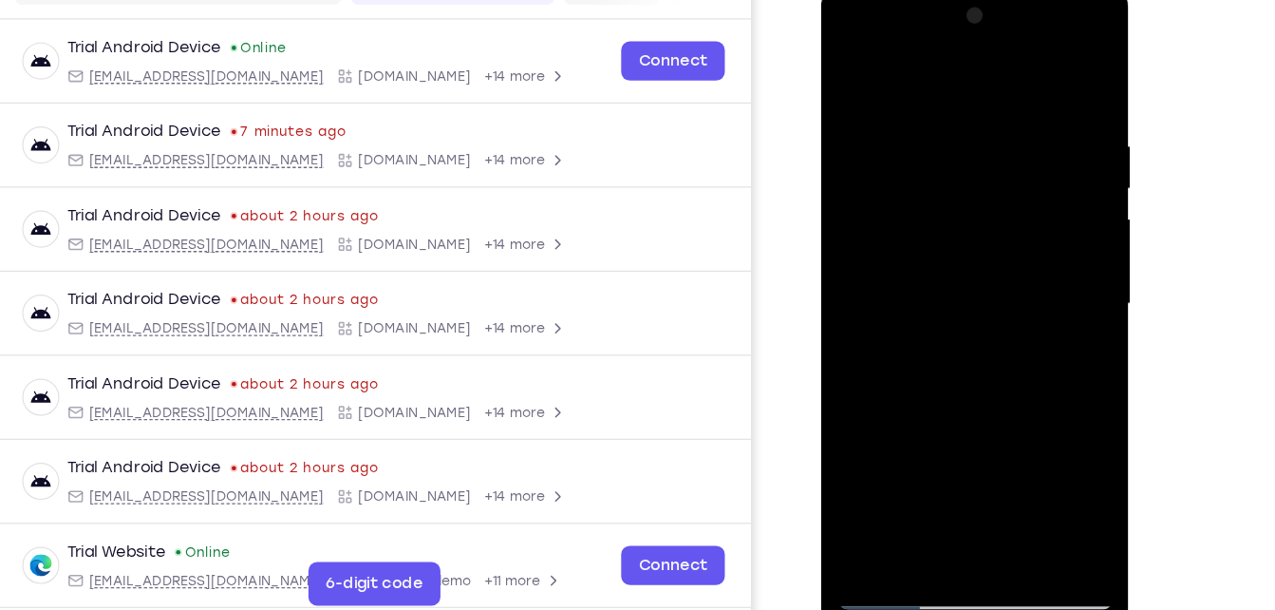
click at [1006, 56] on div at bounding box center [955, 263] width 239 height 532
drag, startPoint x: 935, startPoint y: 326, endPoint x: 992, endPoint y: 56, distance: 275.6
click at [992, 56] on div at bounding box center [955, 263] width 239 height 532
drag, startPoint x: 971, startPoint y: 343, endPoint x: 987, endPoint y: 188, distance: 155.5
click at [987, 188] on div at bounding box center [955, 263] width 239 height 532
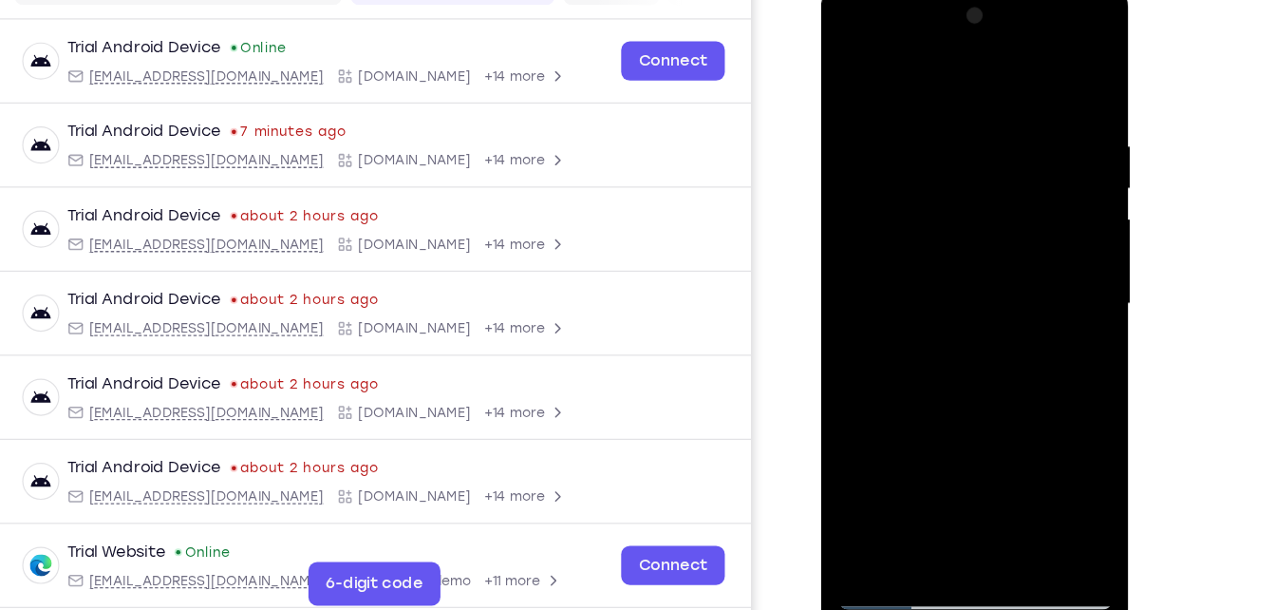
click at [879, 95] on div at bounding box center [955, 263] width 239 height 532
drag, startPoint x: 980, startPoint y: 364, endPoint x: 999, endPoint y: 108, distance: 256.1
click at [999, 108] on div at bounding box center [955, 263] width 239 height 532
drag, startPoint x: 977, startPoint y: 360, endPoint x: 989, endPoint y: 163, distance: 196.9
click at [989, 163] on div at bounding box center [955, 263] width 239 height 532
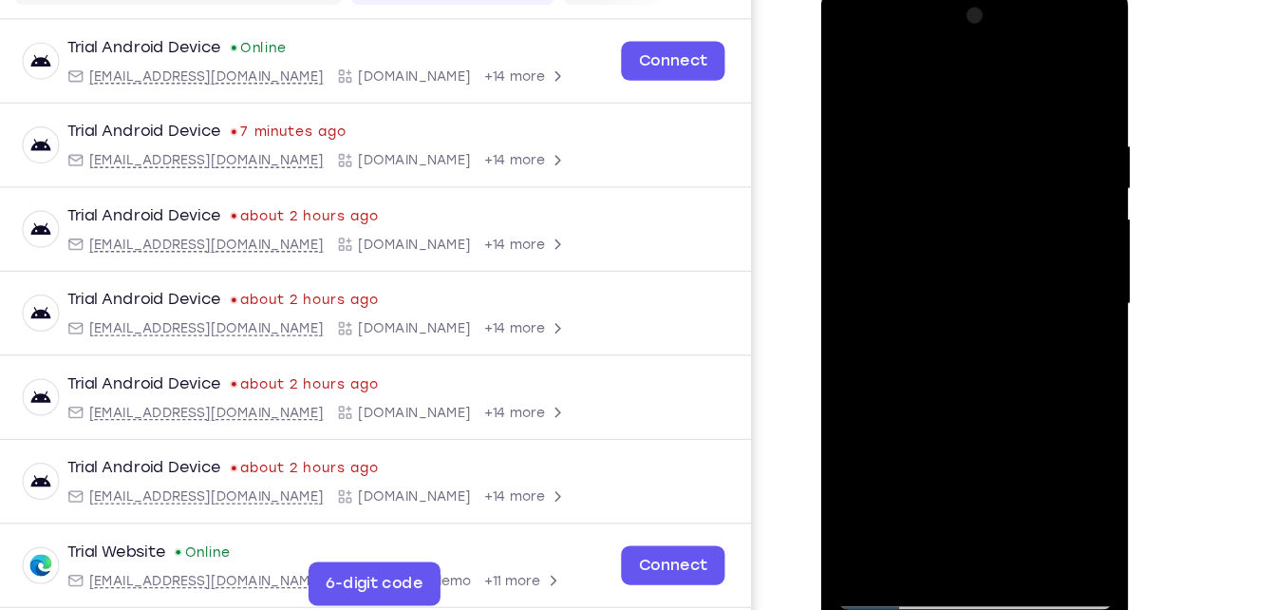
drag, startPoint x: 966, startPoint y: 453, endPoint x: 993, endPoint y: 175, distance: 279.6
click at [993, 175] on div at bounding box center [955, 263] width 239 height 532
drag, startPoint x: 973, startPoint y: 404, endPoint x: 1002, endPoint y: 223, distance: 183.6
click at [1002, 223] on div at bounding box center [955, 263] width 239 height 532
drag, startPoint x: 962, startPoint y: 368, endPoint x: 971, endPoint y: 278, distance: 90.7
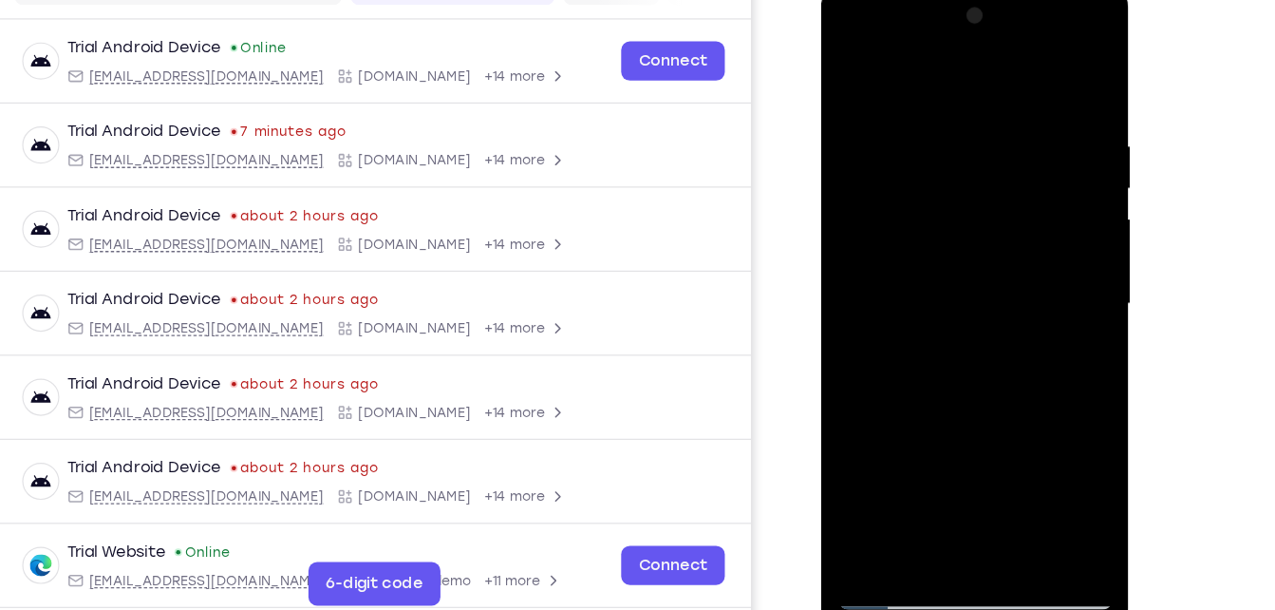
click at [971, 278] on div at bounding box center [955, 263] width 239 height 532
drag, startPoint x: 959, startPoint y: 388, endPoint x: 996, endPoint y: 204, distance: 187.9
click at [996, 204] on div at bounding box center [955, 263] width 239 height 532
drag, startPoint x: 946, startPoint y: 387, endPoint x: 987, endPoint y: 174, distance: 217.7
click at [987, 174] on div at bounding box center [955, 263] width 239 height 532
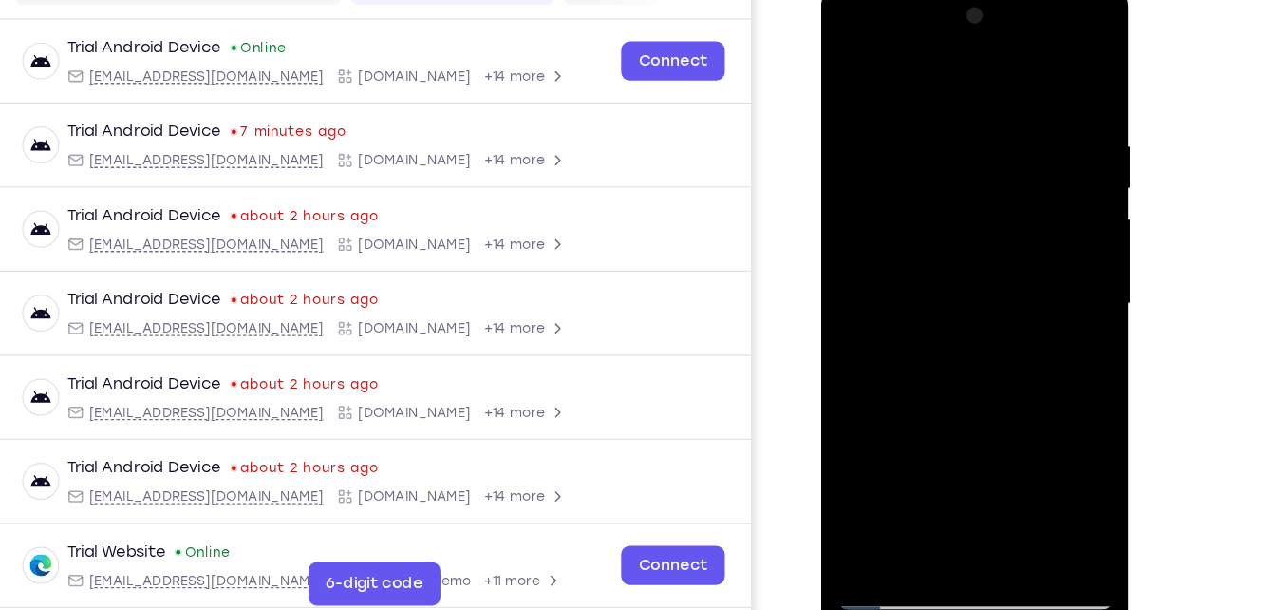
drag, startPoint x: 933, startPoint y: 368, endPoint x: 1009, endPoint y: 67, distance: 310.4
click at [1009, 67] on div at bounding box center [955, 263] width 239 height 532
drag, startPoint x: 926, startPoint y: 361, endPoint x: 943, endPoint y: 274, distance: 88.1
click at [943, 274] on div at bounding box center [955, 263] width 239 height 532
drag, startPoint x: 936, startPoint y: 386, endPoint x: 999, endPoint y: 118, distance: 275.9
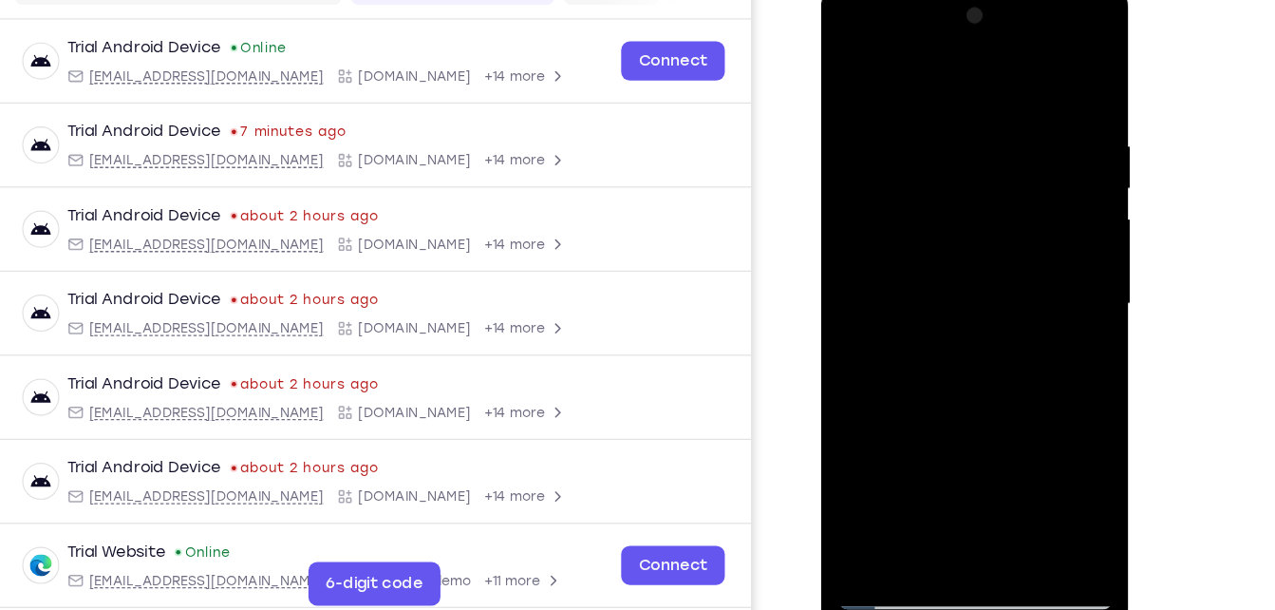
click at [999, 118] on div at bounding box center [955, 263] width 239 height 532
drag, startPoint x: 955, startPoint y: 348, endPoint x: 984, endPoint y: 170, distance: 179.8
click at [984, 170] on div at bounding box center [955, 263] width 239 height 532
drag, startPoint x: 964, startPoint y: 354, endPoint x: 969, endPoint y: 413, distance: 59.1
click at [969, 413] on div at bounding box center [955, 263] width 239 height 532
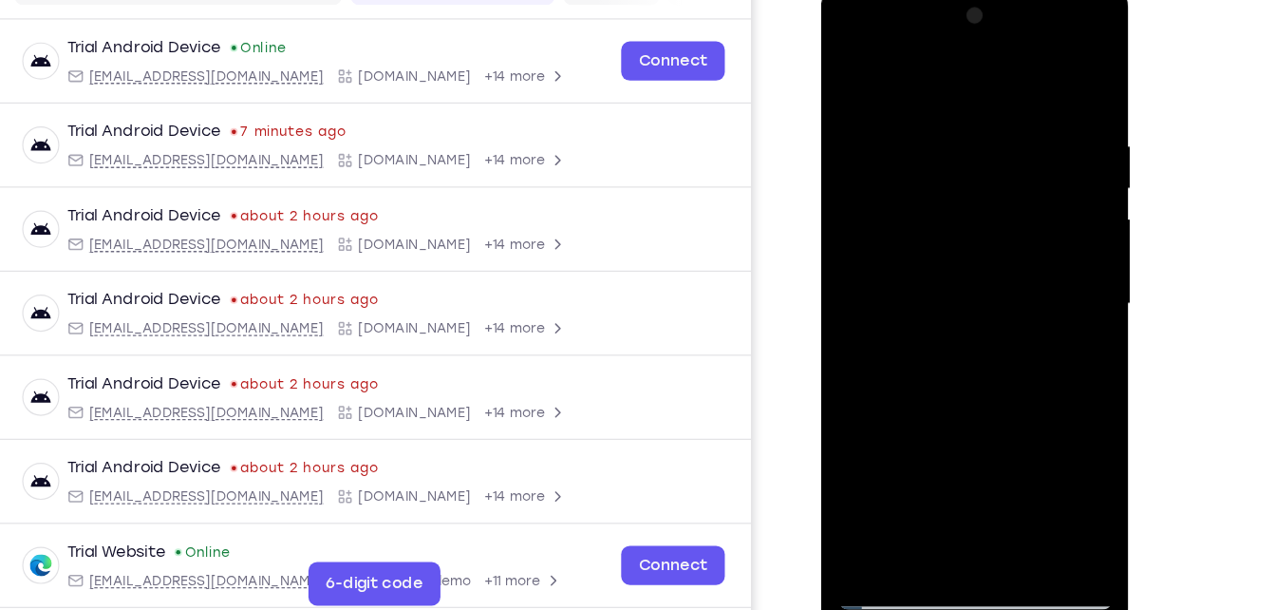
click at [1040, 172] on div at bounding box center [955, 263] width 239 height 532
click at [848, 65] on div at bounding box center [955, 263] width 239 height 532
drag, startPoint x: 1011, startPoint y: 438, endPoint x: 1039, endPoint y: 94, distance: 344.8
click at [1039, 94] on div at bounding box center [955, 263] width 239 height 532
drag, startPoint x: 988, startPoint y: 381, endPoint x: 1021, endPoint y: 208, distance: 175.8
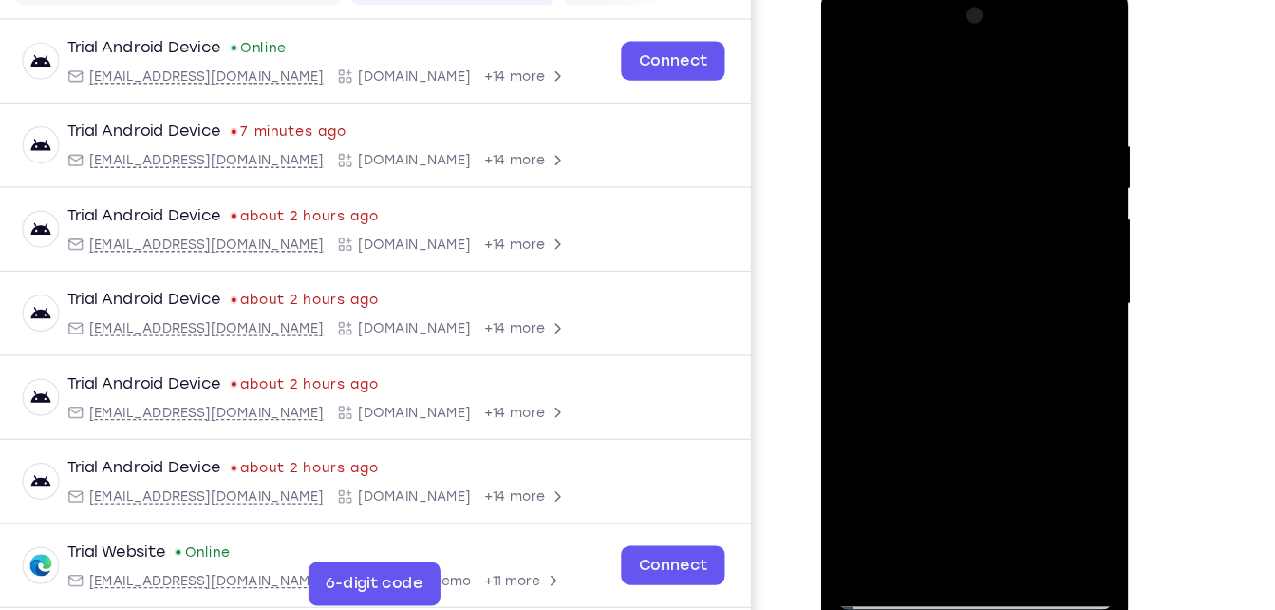
click at [1021, 208] on div at bounding box center [955, 263] width 239 height 532
drag, startPoint x: 968, startPoint y: 422, endPoint x: 1020, endPoint y: 103, distance: 323.3
click at [1020, 103] on div at bounding box center [955, 263] width 239 height 532
click at [960, 122] on div at bounding box center [955, 263] width 239 height 532
drag, startPoint x: 993, startPoint y: 316, endPoint x: 1002, endPoint y: 254, distance: 62.3
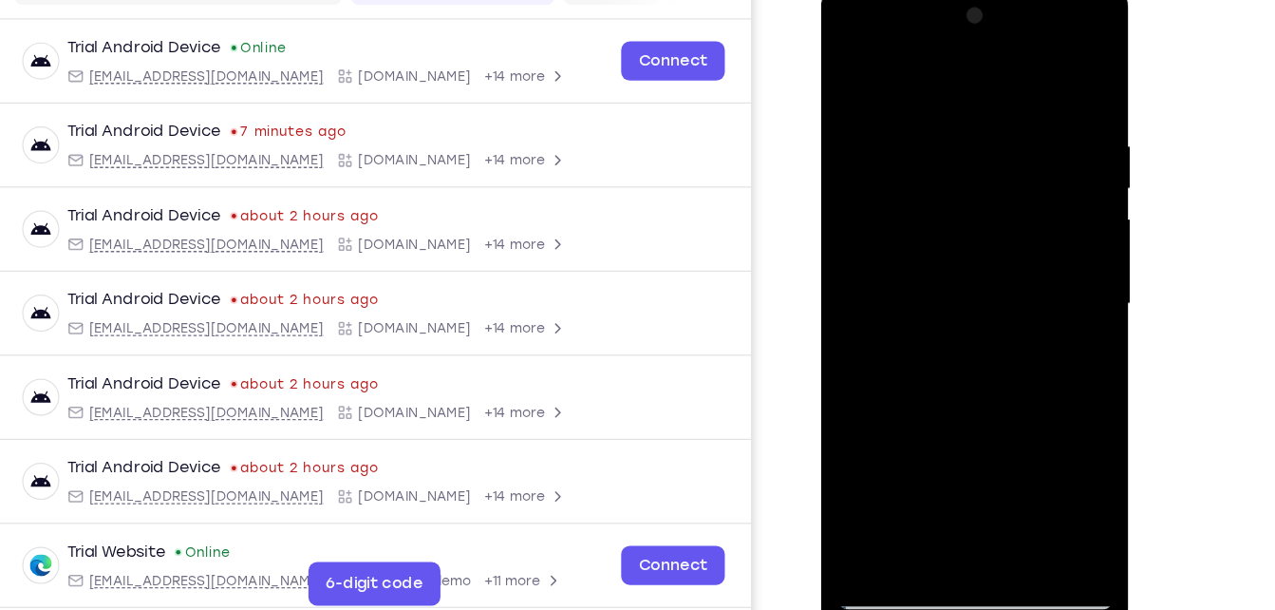
click at [1002, 254] on div at bounding box center [955, 263] width 239 height 532
